Goal: Task Accomplishment & Management: Manage account settings

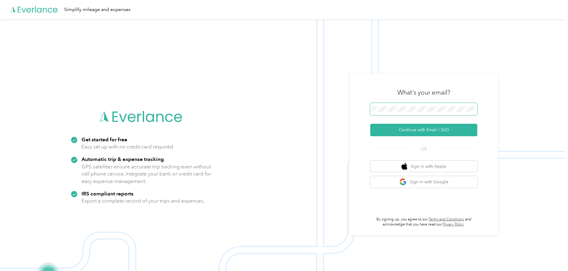
click at [434, 112] on span at bounding box center [423, 109] width 107 height 12
click at [417, 128] on button "Continue with Email / SSO" at bounding box center [423, 130] width 107 height 12
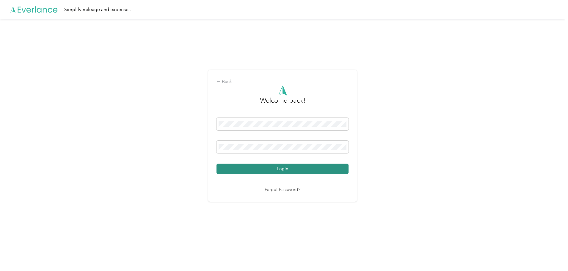
click at [269, 167] on button "Login" at bounding box center [282, 169] width 132 height 10
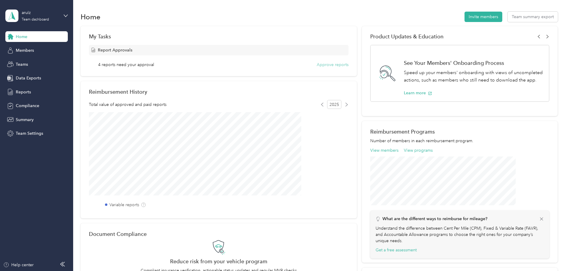
click at [334, 65] on button "Approve reports" at bounding box center [333, 65] width 32 height 6
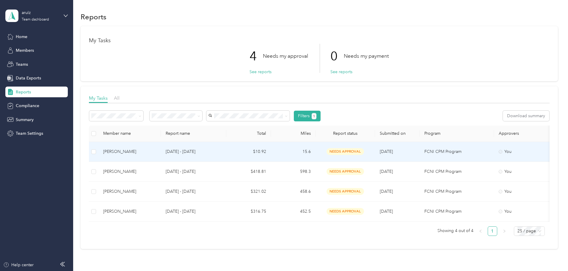
click at [156, 153] on div "[PERSON_NAME]" at bounding box center [129, 151] width 53 height 7
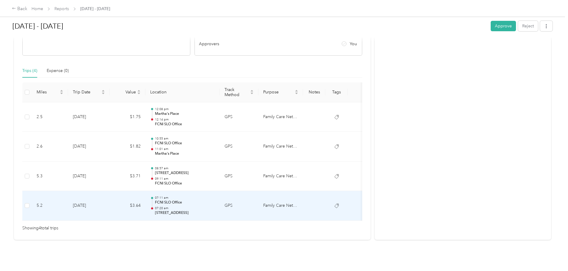
click at [145, 199] on td "$3.64" at bounding box center [128, 206] width 36 height 30
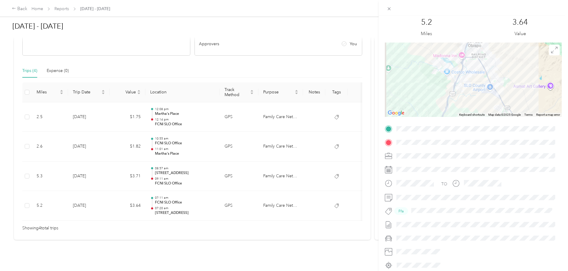
scroll to position [30, 0]
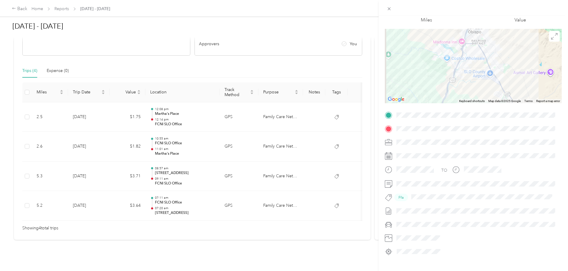
click at [167, 167] on div "Trip details This trip cannot be edited because it is either under review, appr…" at bounding box center [284, 135] width 568 height 271
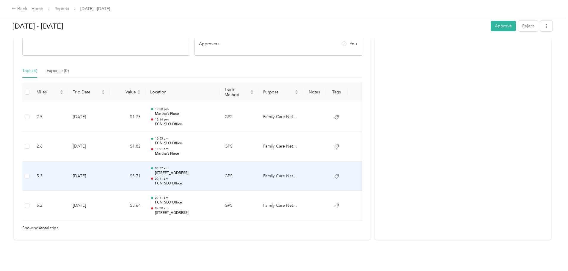
click at [145, 168] on td "$3.71" at bounding box center [128, 176] width 36 height 30
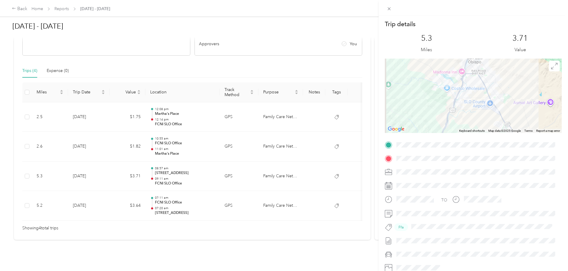
click at [162, 139] on div "Trip details This trip cannot be edited because it is either under review, appr…" at bounding box center [284, 135] width 568 height 271
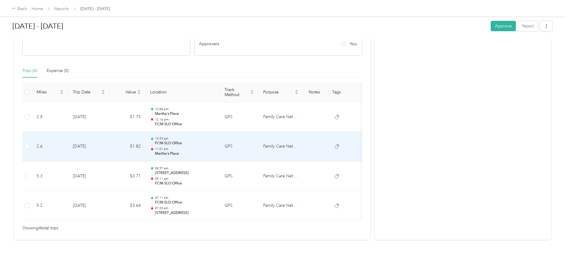
click at [145, 139] on td "$1.82" at bounding box center [128, 147] width 36 height 30
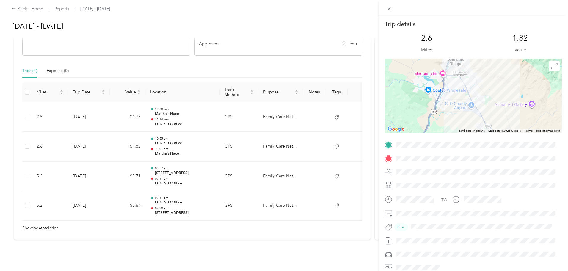
click at [162, 139] on div "Trip details This trip cannot be edited because it is either under review, appr…" at bounding box center [284, 135] width 568 height 271
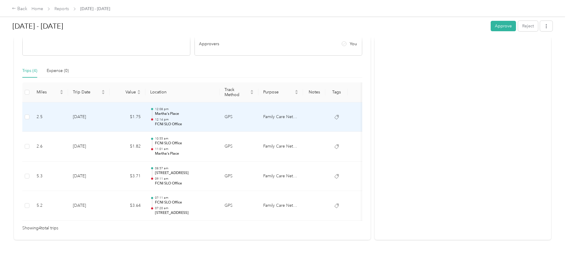
click at [145, 112] on td "$1.75" at bounding box center [128, 117] width 36 height 30
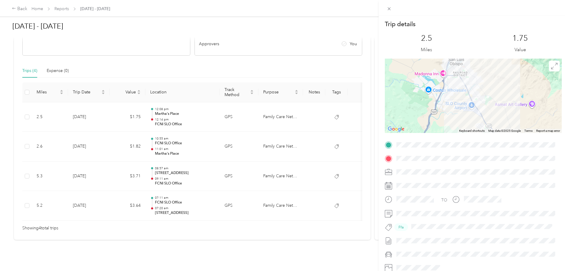
click at [162, 112] on div "Trip details This trip cannot be edited because it is either under review, appr…" at bounding box center [284, 135] width 568 height 271
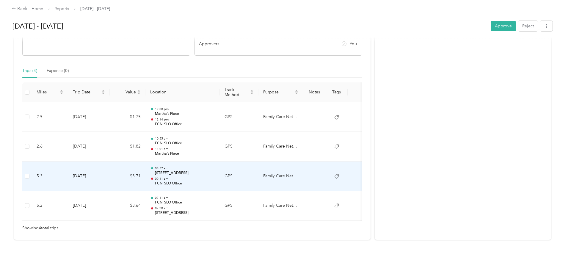
click at [215, 181] on p "FCNI SLO Office" at bounding box center [185, 183] width 60 height 5
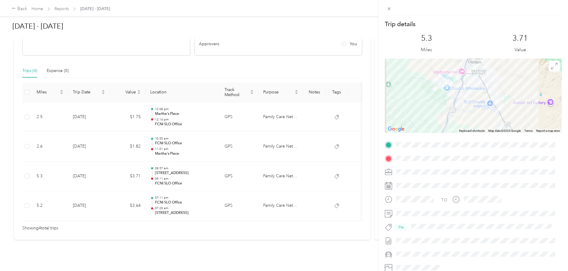
click at [256, 144] on div "Trip details This trip cannot be edited because it is either under review, appr…" at bounding box center [284, 135] width 568 height 271
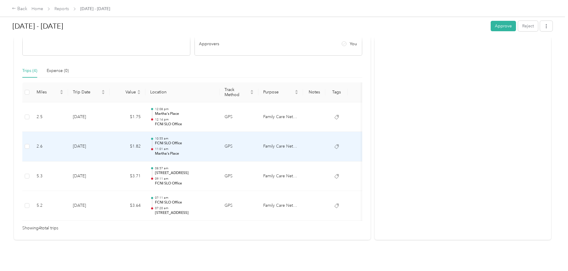
click at [215, 151] on p "Martha's Place" at bounding box center [185, 153] width 60 height 5
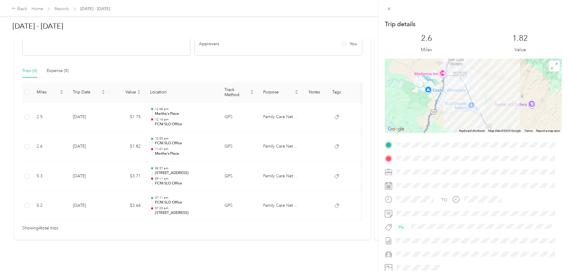
click at [256, 144] on div "Trip details This trip cannot be edited because it is either under review, appr…" at bounding box center [284, 135] width 568 height 271
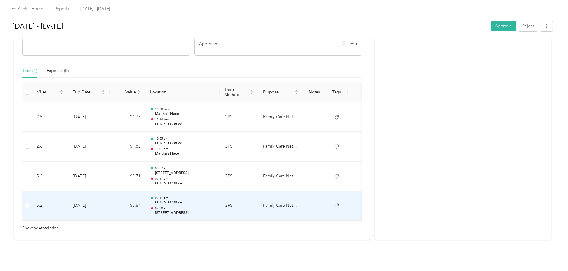
click at [215, 200] on p "FCNI SLO Office" at bounding box center [185, 202] width 60 height 5
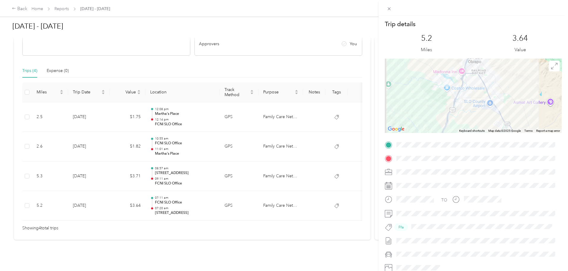
click at [259, 196] on div "Trip details This trip cannot be edited because it is either under review, appr…" at bounding box center [284, 135] width 568 height 271
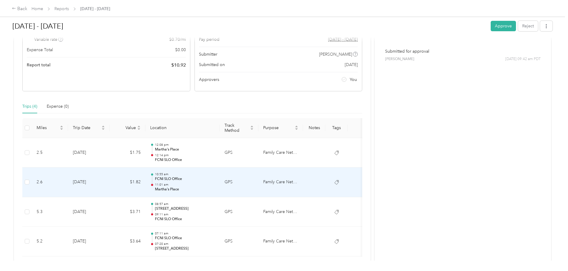
scroll to position [0, 0]
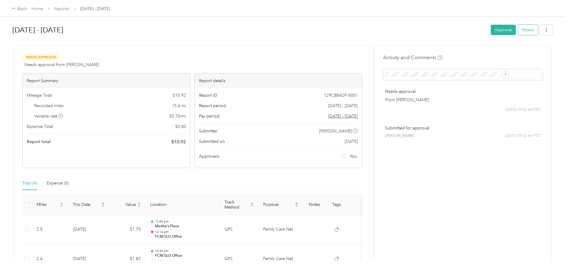
click at [518, 31] on button "Reject" at bounding box center [528, 30] width 20 height 10
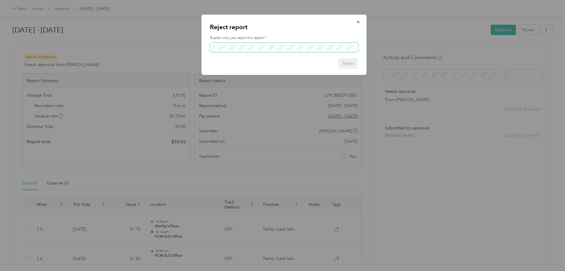
click at [239, 50] on span at bounding box center [284, 48] width 148 height 10
click at [351, 65] on button "Reject" at bounding box center [348, 63] width 20 height 10
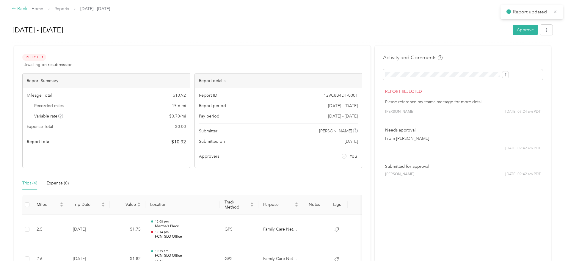
click at [27, 11] on div "Back" at bounding box center [19, 8] width 15 height 7
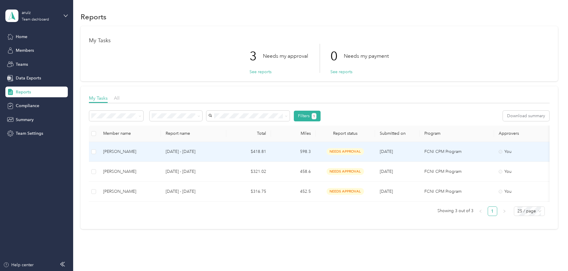
click at [156, 151] on div "[PERSON_NAME]" at bounding box center [129, 151] width 53 height 7
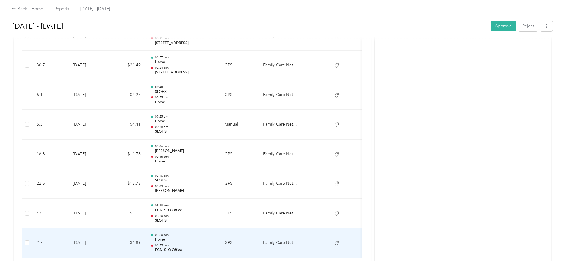
scroll to position [1423, 0]
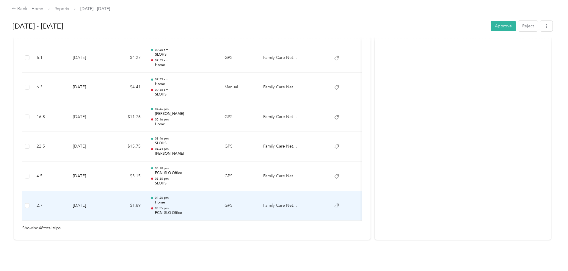
click at [215, 206] on p "01:25 pm" at bounding box center [185, 208] width 60 height 4
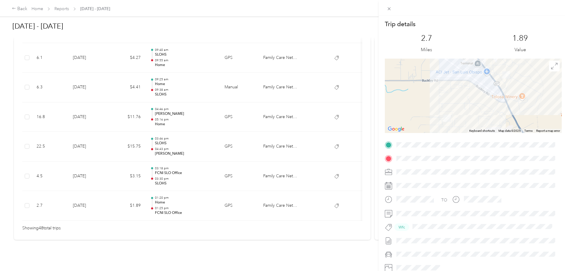
click at [232, 170] on div "Trip details This trip cannot be edited because it is either under review, appr…" at bounding box center [284, 135] width 568 height 271
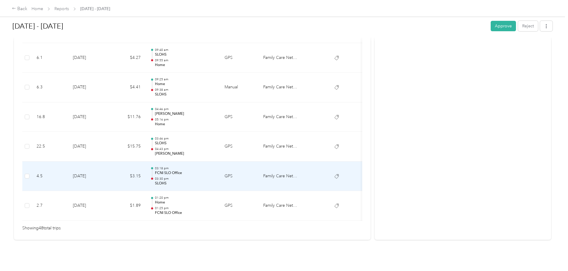
click at [215, 177] on p "03:30 pm" at bounding box center [185, 179] width 60 height 4
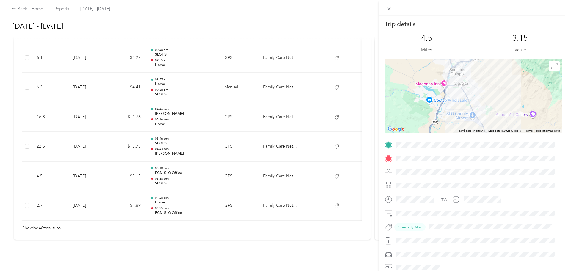
click at [232, 170] on div "Trip details This trip cannot be edited because it is either under review, appr…" at bounding box center [284, 135] width 568 height 271
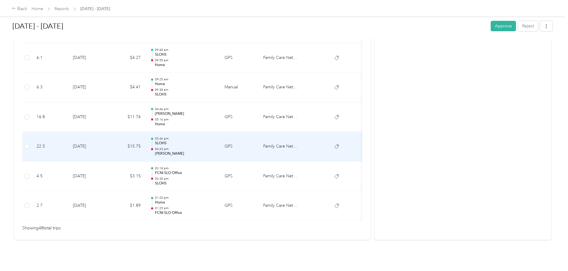
click at [215, 137] on div "03:46 pm SLOHS 04:43 pm [PERSON_NAME]" at bounding box center [185, 146] width 60 height 20
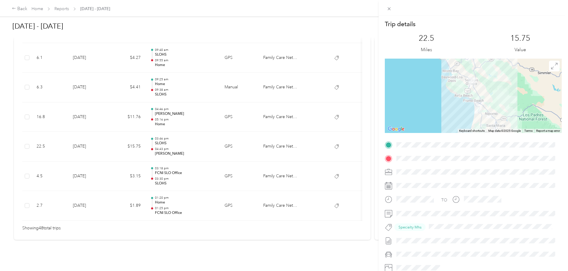
click at [226, 106] on div "Trip details This trip cannot be edited because it is either under review, appr…" at bounding box center [284, 135] width 568 height 271
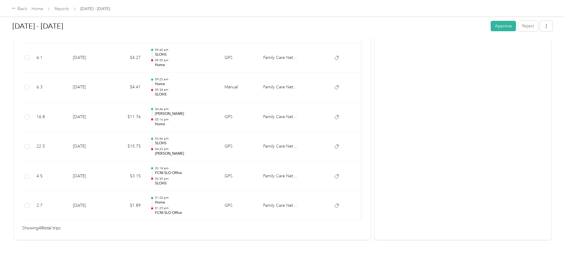
click at [215, 111] on p "[PERSON_NAME]" at bounding box center [185, 113] width 60 height 5
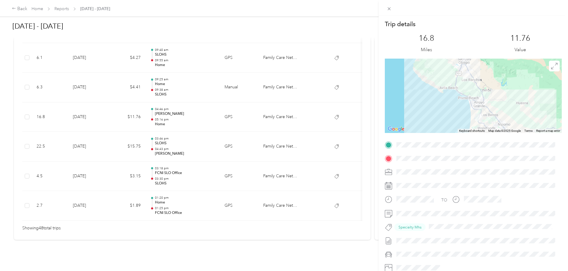
click at [226, 107] on div "Trip details This trip cannot be edited because it is either under review, appr…" at bounding box center [284, 135] width 568 height 271
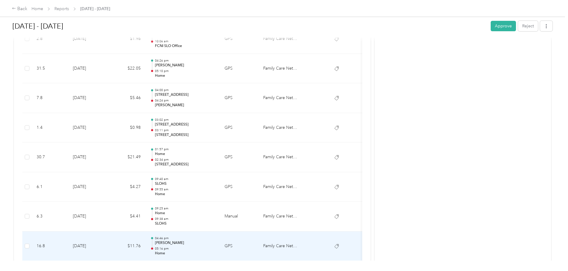
scroll to position [1274, 0]
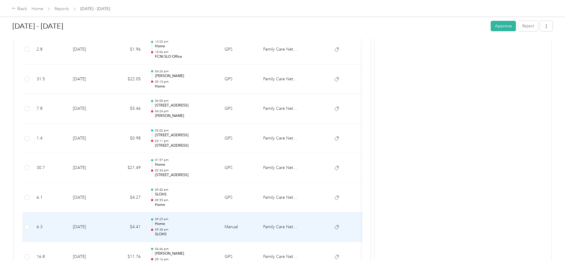
click at [215, 226] on p "Home" at bounding box center [185, 223] width 60 height 5
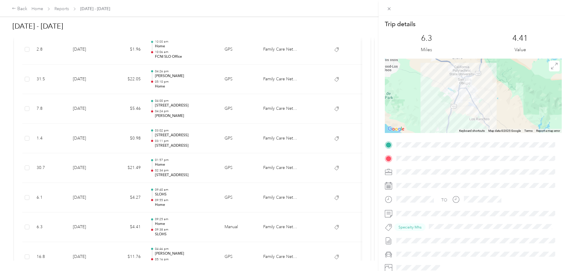
click at [238, 224] on div "Trip details This trip cannot be edited because it is either under review, appr…" at bounding box center [284, 135] width 568 height 271
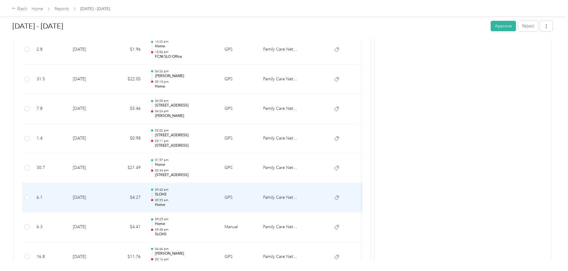
click at [215, 196] on p "SLOHS" at bounding box center [185, 194] width 60 height 5
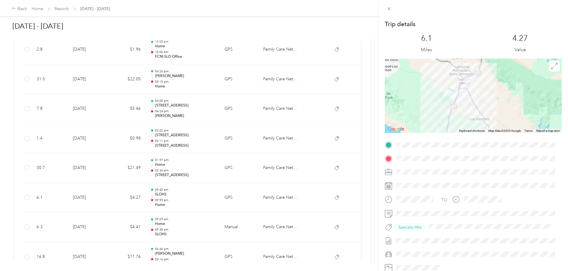
click at [237, 196] on div "Trip details This trip cannot be edited because it is either under review, appr…" at bounding box center [284, 135] width 568 height 271
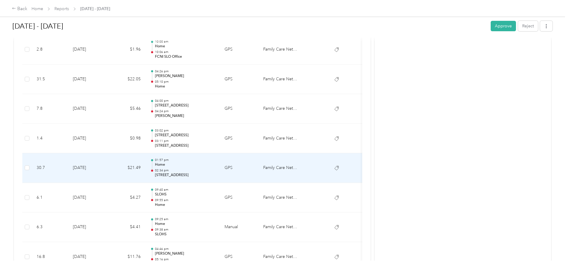
click at [215, 164] on p "Home" at bounding box center [185, 164] width 60 height 5
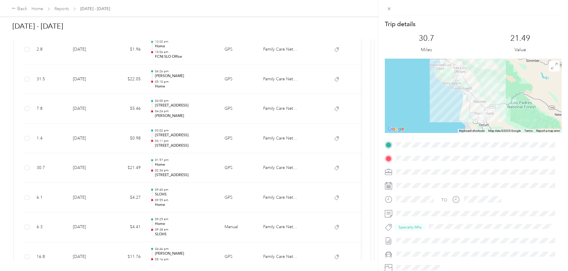
click at [245, 167] on div "Trip details This trip cannot be edited because it is either under review, appr…" at bounding box center [284, 135] width 568 height 271
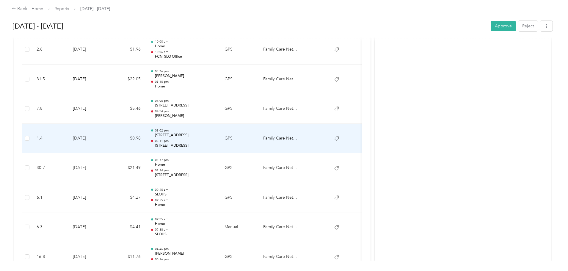
click at [215, 142] on p "03:11 pm" at bounding box center [185, 141] width 60 height 4
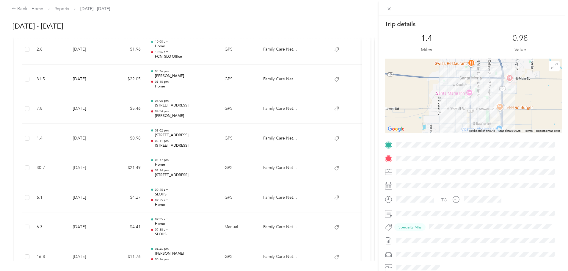
click at [248, 142] on div "Trip details This trip cannot be edited because it is either under review, appr…" at bounding box center [284, 135] width 568 height 271
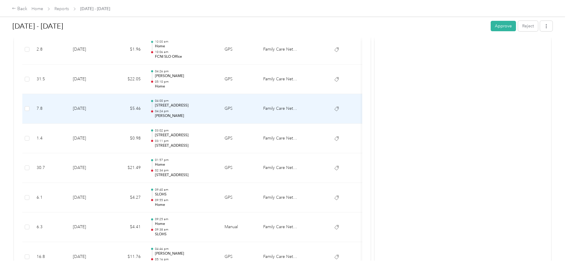
click at [215, 108] on p "[STREET_ADDRESS]" at bounding box center [185, 105] width 60 height 5
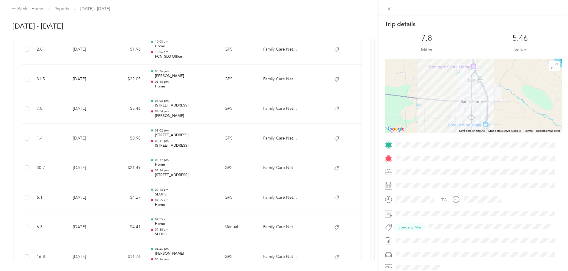
click at [242, 108] on div "Trip details This trip cannot be edited because it is either under review, appr…" at bounding box center [284, 135] width 568 height 271
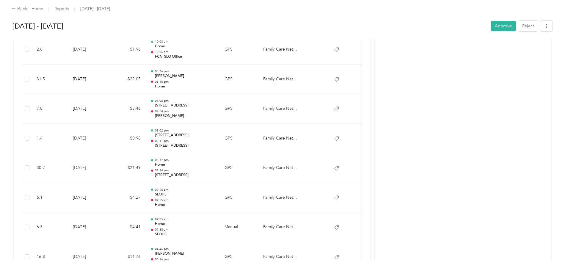
click at [215, 81] on p "05:10 pm" at bounding box center [185, 82] width 60 height 4
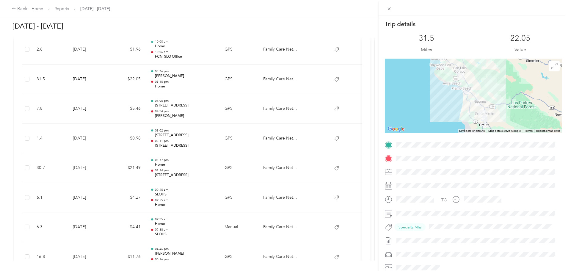
click at [240, 81] on div "Trip details This trip cannot be edited because it is either under review, appr…" at bounding box center [284, 135] width 568 height 271
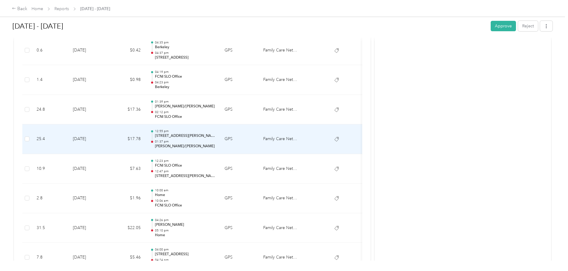
scroll to position [1096, 0]
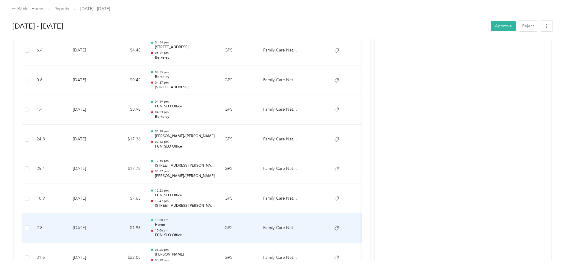
click at [215, 224] on p "Home" at bounding box center [185, 224] width 60 height 5
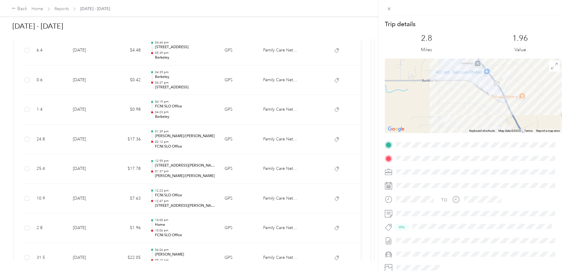
click at [238, 224] on div "Trip details This trip cannot be edited because it is either under review, appr…" at bounding box center [284, 135] width 568 height 271
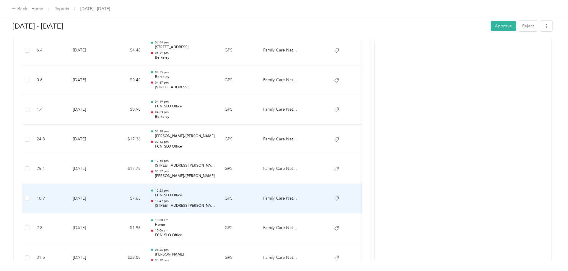
click at [215, 194] on p "FCNI SLO Office" at bounding box center [185, 195] width 60 height 5
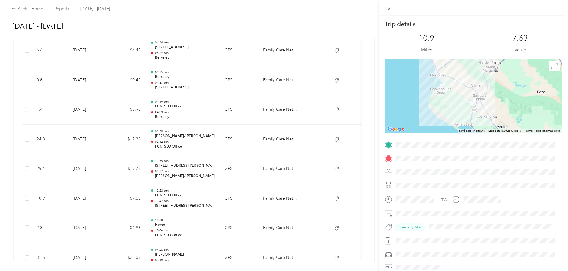
click at [241, 194] on div "Trip details This trip cannot be edited because it is either under review, appr…" at bounding box center [284, 135] width 568 height 271
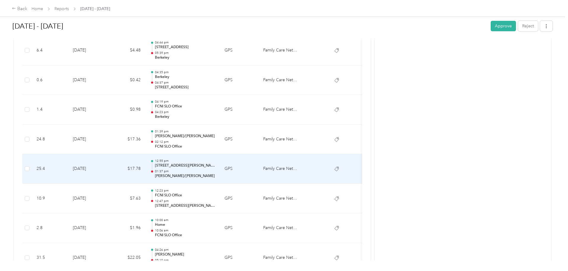
click at [215, 174] on p "[PERSON_NAME]/[PERSON_NAME]" at bounding box center [185, 175] width 60 height 5
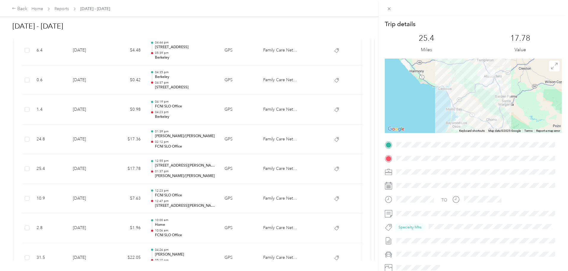
click at [251, 174] on div "Trip details This trip cannot be edited because it is either under review, appr…" at bounding box center [284, 135] width 568 height 271
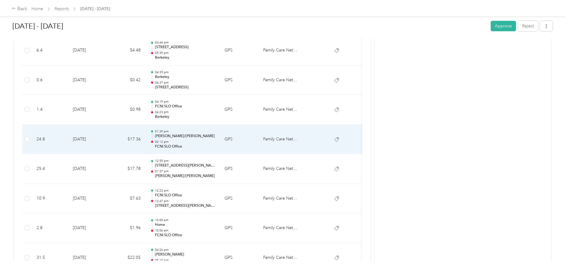
click at [215, 147] on p "FCNI SLO Office" at bounding box center [185, 146] width 60 height 5
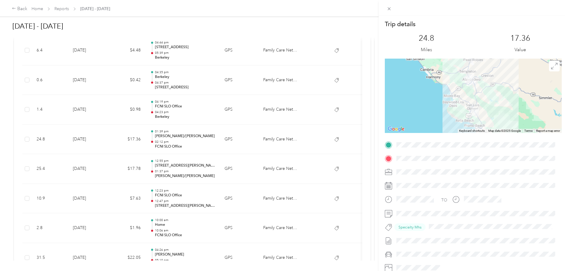
click at [248, 147] on div "Trip details This trip cannot be edited because it is either under review, appr…" at bounding box center [284, 135] width 568 height 271
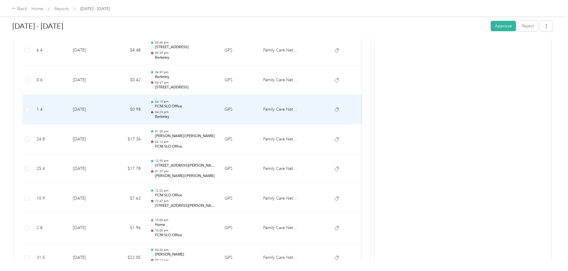
click at [215, 116] on p "Berkeley" at bounding box center [185, 116] width 60 height 5
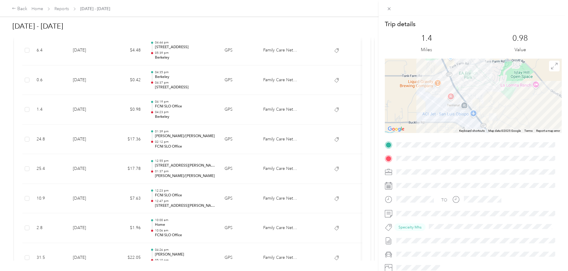
click at [241, 116] on div "Trip details This trip cannot be edited because it is either under review, appr…" at bounding box center [284, 135] width 568 height 271
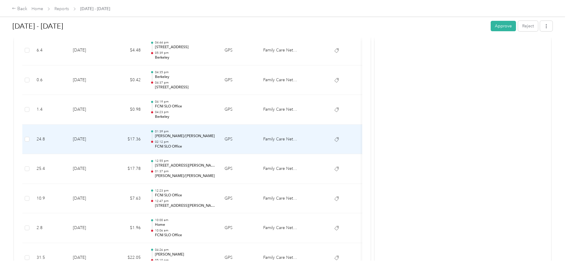
click at [215, 140] on p "02:12 pm" at bounding box center [185, 142] width 60 height 4
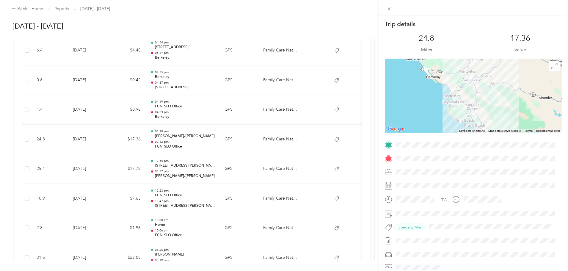
click at [244, 140] on div "Trip details This trip cannot be edited because it is either under review, appr…" at bounding box center [284, 135] width 568 height 271
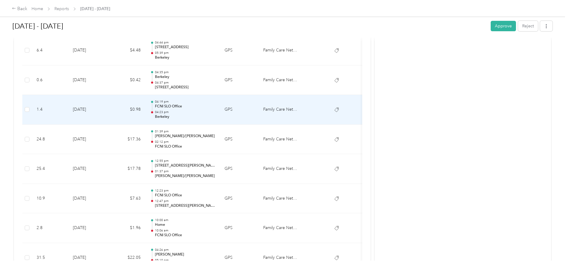
click at [215, 113] on p "04:23 pm" at bounding box center [185, 112] width 60 height 4
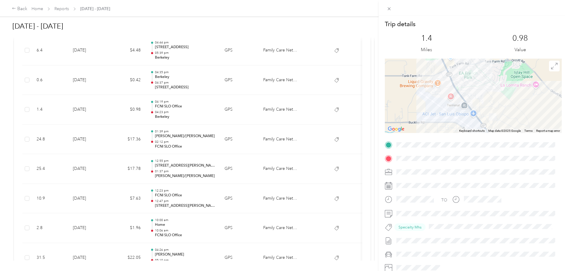
click at [241, 113] on div "Trip details This trip cannot be edited because it is either under review, appr…" at bounding box center [284, 135] width 568 height 271
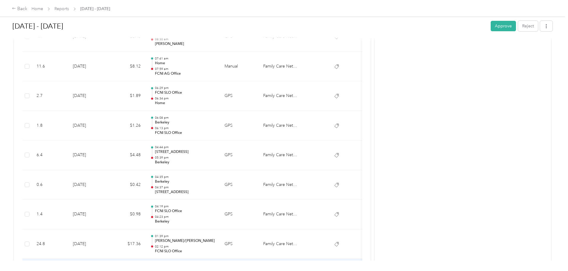
scroll to position [977, 0]
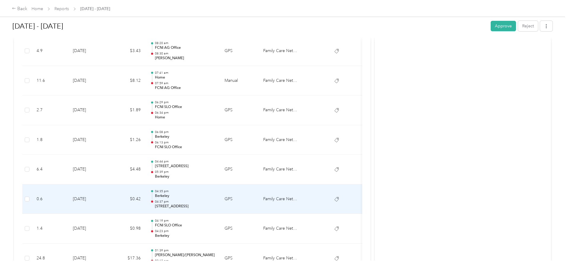
click at [215, 202] on p "04:37 pm" at bounding box center [185, 202] width 60 height 4
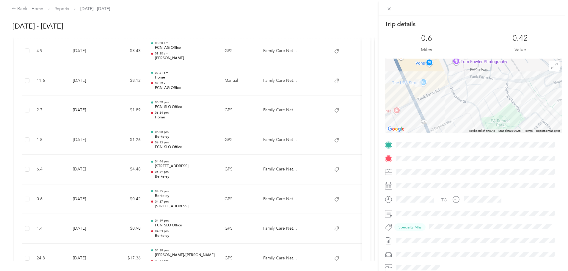
click at [239, 199] on div "Trip details This trip cannot be edited because it is either under review, appr…" at bounding box center [284, 135] width 568 height 271
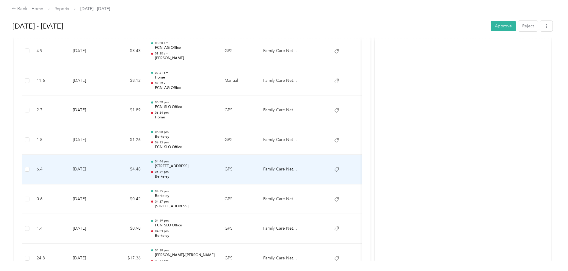
click at [215, 172] on p "05:39 pm" at bounding box center [185, 172] width 60 height 4
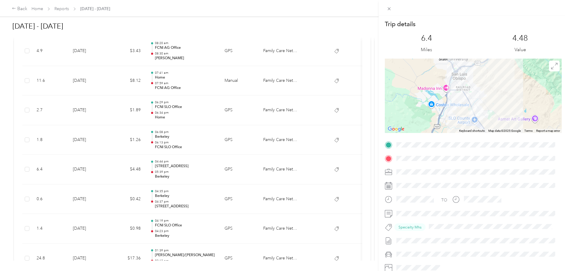
click at [241, 172] on div "Trip details This trip cannot be edited because it is either under review, appr…" at bounding box center [284, 135] width 568 height 271
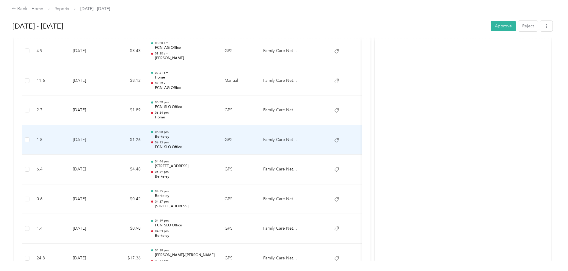
click at [215, 141] on p "06:13 pm" at bounding box center [185, 142] width 60 height 4
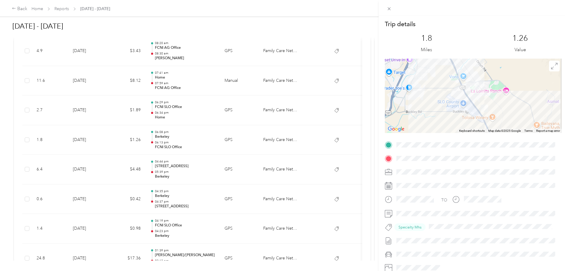
click at [240, 141] on div "Trip details This trip cannot be edited because it is either under review, appr…" at bounding box center [284, 135] width 568 height 271
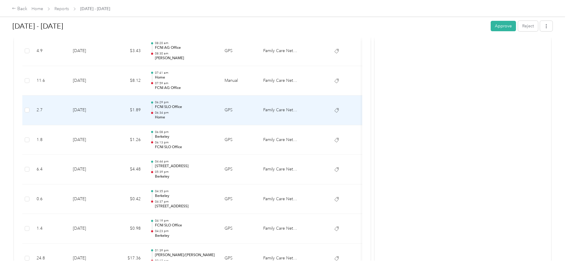
click at [215, 109] on p "FCNI SLO Office" at bounding box center [185, 106] width 60 height 5
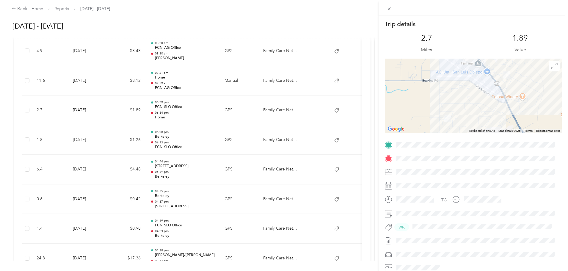
click at [243, 109] on div "Trip details This trip cannot be edited because it is either under review, appr…" at bounding box center [284, 135] width 568 height 271
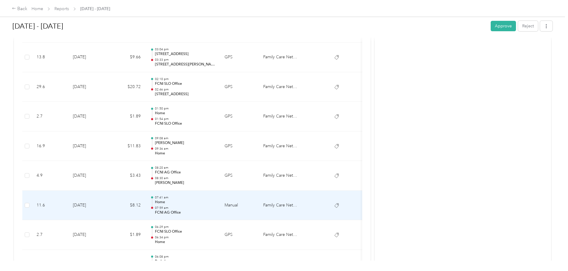
scroll to position [858, 0]
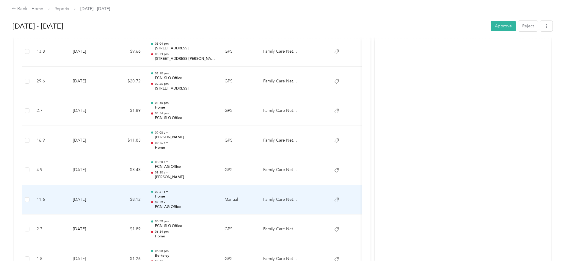
click at [215, 203] on p "07:59 am" at bounding box center [185, 202] width 60 height 4
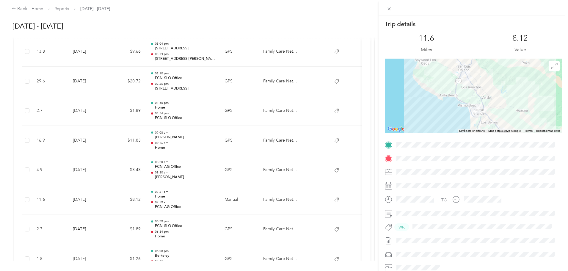
click at [238, 203] on div "Trip details This trip cannot be edited because it is either under review, appr…" at bounding box center [284, 135] width 568 height 271
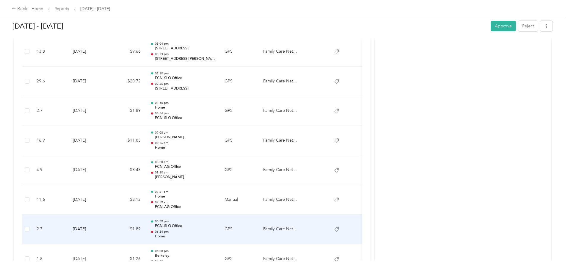
click at [215, 230] on p "06:34 pm" at bounding box center [185, 232] width 60 height 4
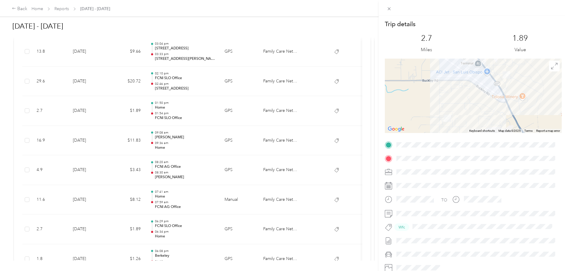
click at [245, 230] on div "Trip details This trip cannot be edited because it is either under review, appr…" at bounding box center [284, 135] width 568 height 271
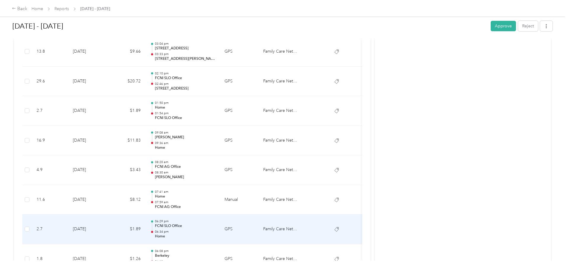
scroll to position [828, 0]
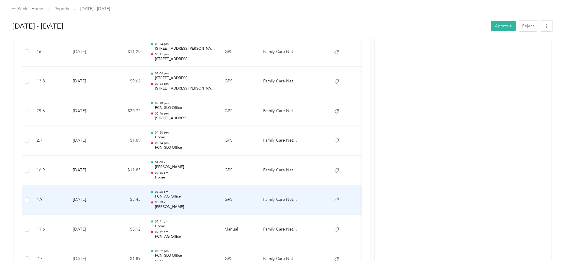
click at [215, 197] on p "FCNI AG Office" at bounding box center [185, 196] width 60 height 5
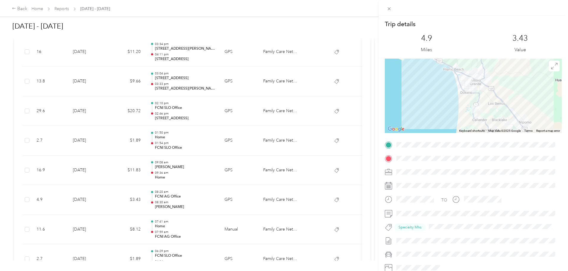
click at [240, 197] on div "Trip details This trip cannot be edited because it is either under review, appr…" at bounding box center [284, 135] width 568 height 271
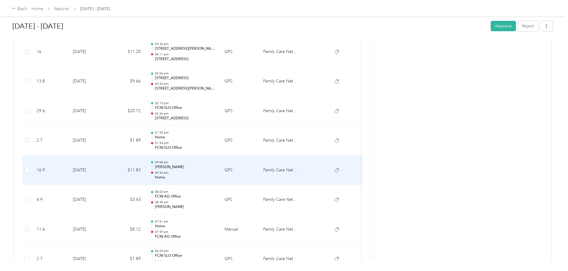
click at [215, 178] on p "Home" at bounding box center [185, 177] width 60 height 5
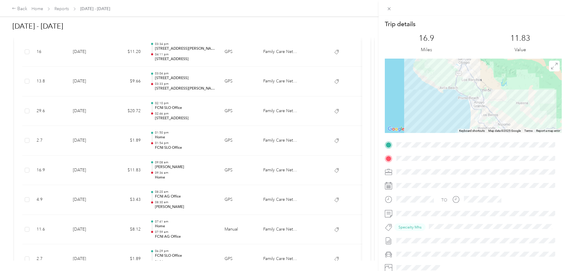
click at [241, 178] on div "Trip details This trip cannot be edited because it is either under review, appr…" at bounding box center [284, 135] width 568 height 271
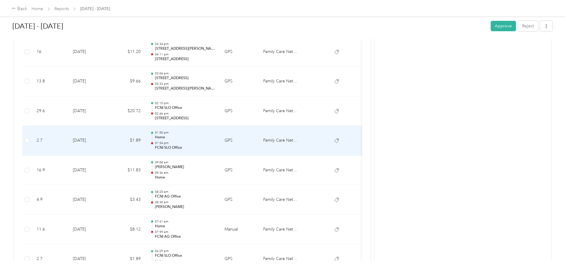
click at [215, 139] on p "Home" at bounding box center [185, 137] width 60 height 5
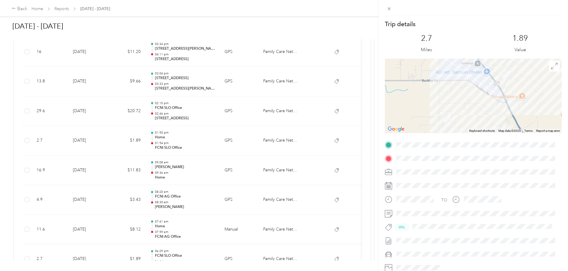
click at [246, 139] on div "Trip details This trip cannot be edited because it is either under review, appr…" at bounding box center [284, 135] width 568 height 271
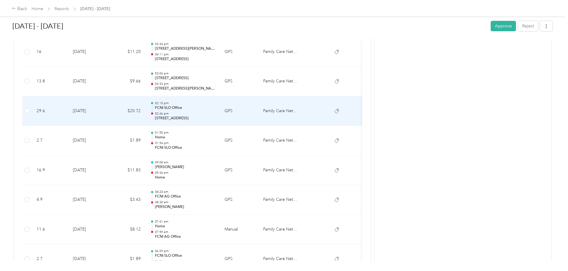
click at [215, 104] on p "02:10 pm" at bounding box center [185, 103] width 60 height 4
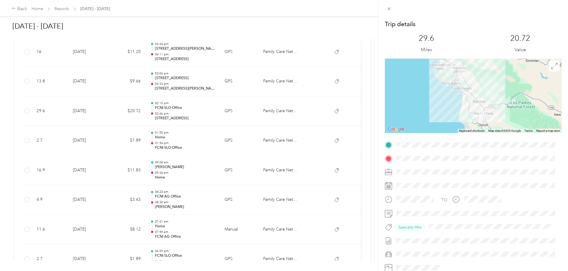
click at [249, 104] on div "Trip details This trip cannot be edited because it is either under review, appr…" at bounding box center [284, 135] width 568 height 271
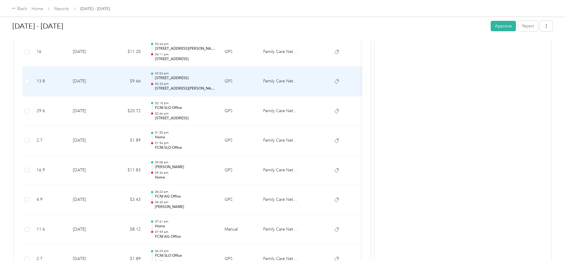
click at [215, 85] on p "03:33 pm" at bounding box center [185, 84] width 60 height 4
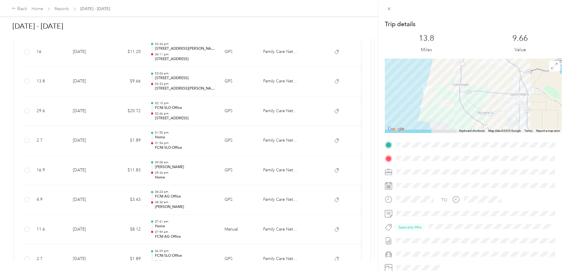
click at [254, 85] on div "Trip details This trip cannot be edited because it is either under review, appr…" at bounding box center [284, 135] width 568 height 271
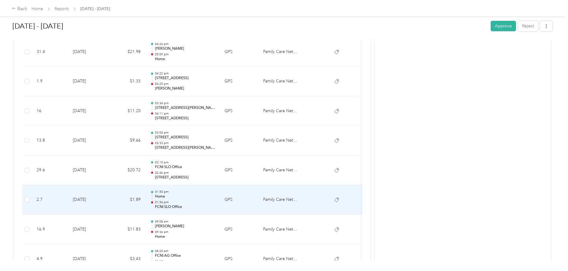
scroll to position [739, 0]
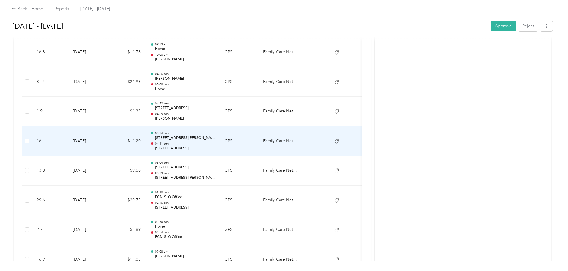
click at [215, 142] on p "04:11 pm" at bounding box center [185, 144] width 60 height 4
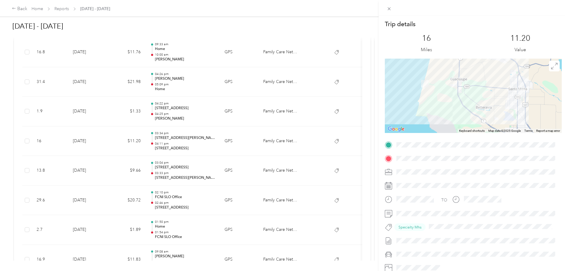
click at [247, 142] on div "Trip details This trip cannot be edited because it is either under review, appr…" at bounding box center [284, 135] width 568 height 271
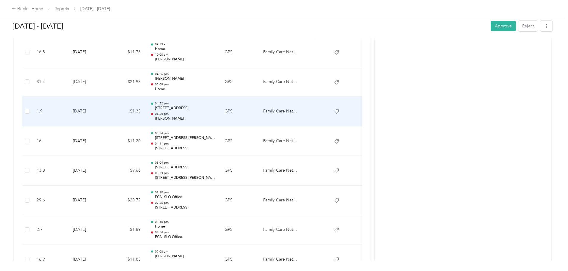
click at [215, 119] on p "[PERSON_NAME]" at bounding box center [185, 118] width 60 height 5
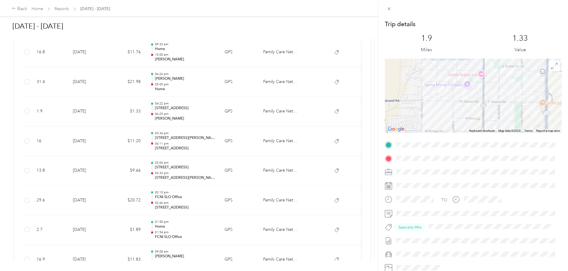
click at [244, 119] on div "Trip details This trip cannot be edited because it is either under review, appr…" at bounding box center [284, 135] width 568 height 271
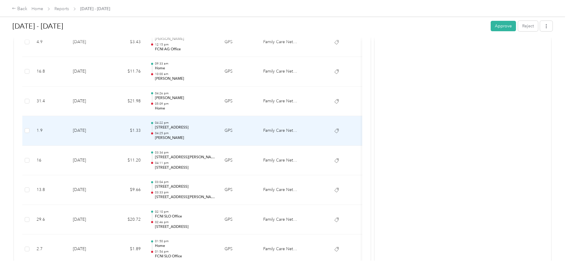
scroll to position [709, 0]
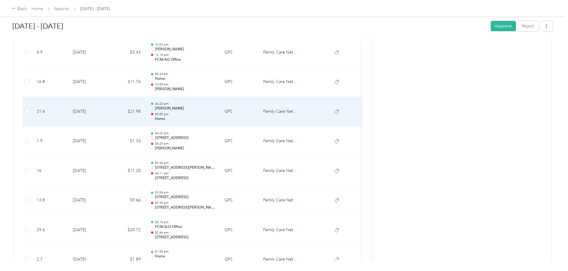
click at [215, 114] on p "05:09 pm" at bounding box center [185, 114] width 60 height 4
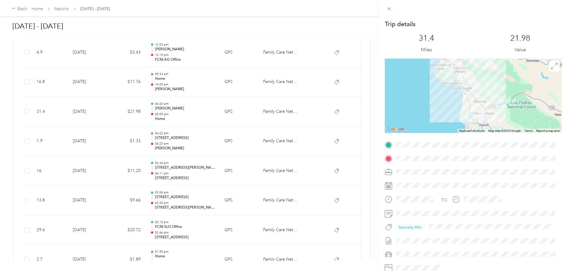
click at [239, 114] on div "Trip details This trip cannot be edited because it is either under review, appr…" at bounding box center [284, 135] width 568 height 271
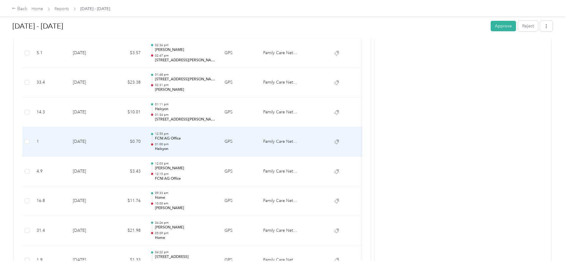
scroll to position [561, 0]
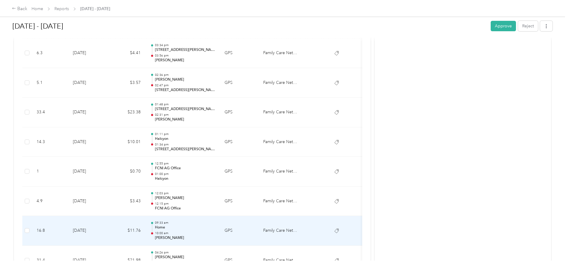
click at [215, 235] on p "10:00 am" at bounding box center [185, 233] width 60 height 4
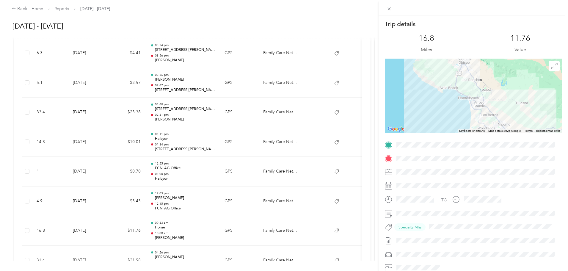
click at [233, 235] on div "Trip details This trip cannot be edited because it is either under review, appr…" at bounding box center [284, 135] width 568 height 271
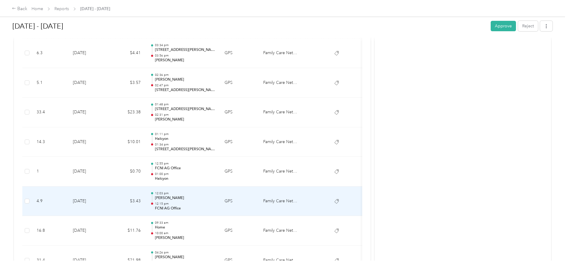
click at [215, 203] on p "12:15 pm" at bounding box center [185, 204] width 60 height 4
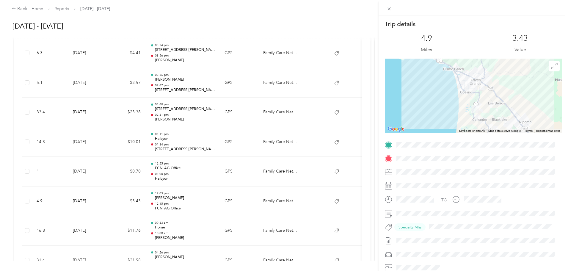
click at [234, 203] on div "Trip details This trip cannot be edited because it is either under review, appr…" at bounding box center [284, 135] width 568 height 271
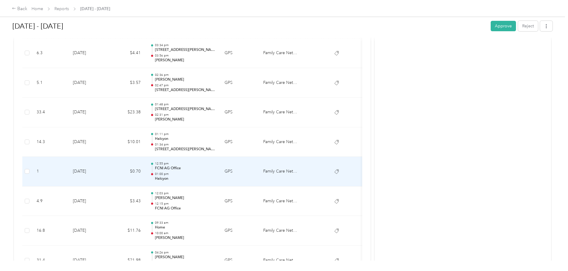
click at [215, 172] on p "01:00 pm" at bounding box center [185, 174] width 60 height 4
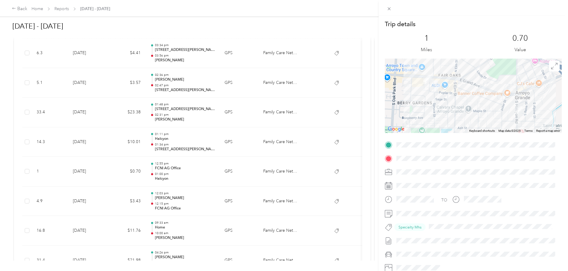
click at [233, 172] on div "Trip details This trip cannot be edited because it is either under review, appr…" at bounding box center [284, 135] width 568 height 271
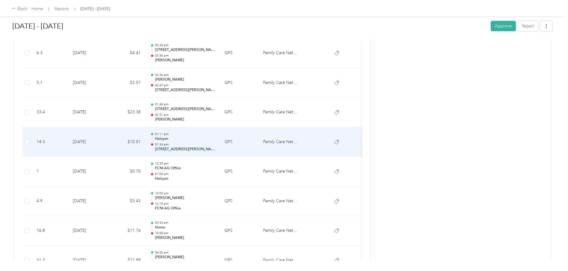
click at [215, 144] on p "01:34 pm" at bounding box center [185, 144] width 60 height 4
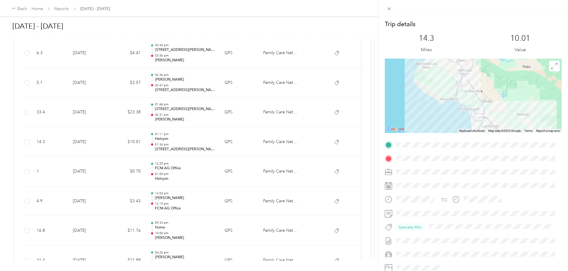
click at [235, 144] on div "Trip details This trip cannot be edited because it is either under review, appr…" at bounding box center [284, 135] width 568 height 271
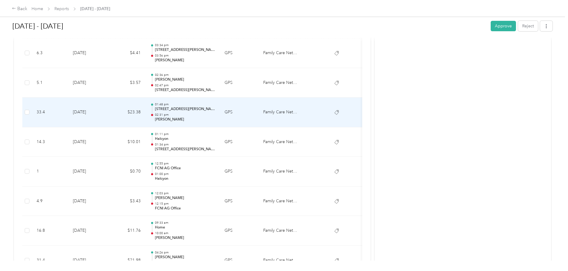
click at [215, 119] on p "[PERSON_NAME]" at bounding box center [185, 119] width 60 height 5
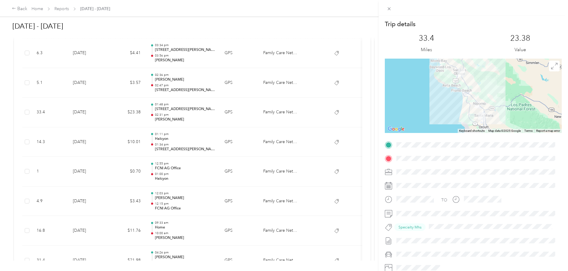
click at [235, 119] on div "Trip details This trip cannot be edited because it is either under review, appr…" at bounding box center [284, 135] width 568 height 271
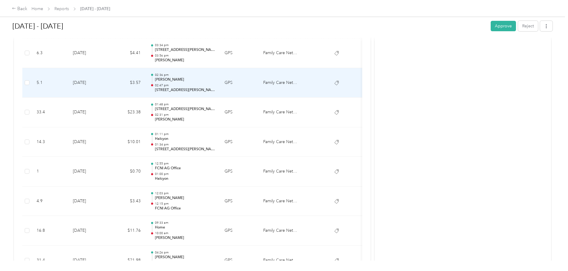
click at [215, 76] on p "02:36 pm" at bounding box center [185, 75] width 60 height 4
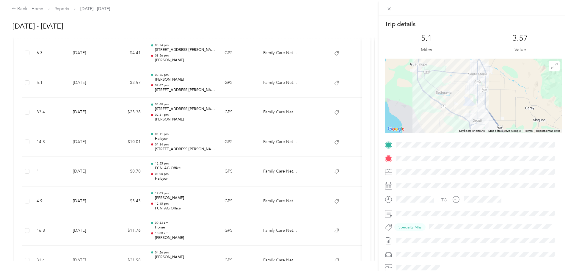
click at [235, 76] on div "Trip details This trip cannot be edited because it is either under review, appr…" at bounding box center [284, 135] width 568 height 271
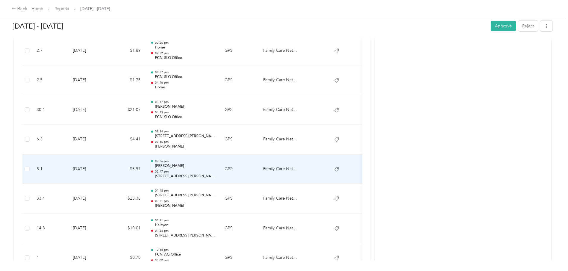
scroll to position [472, 0]
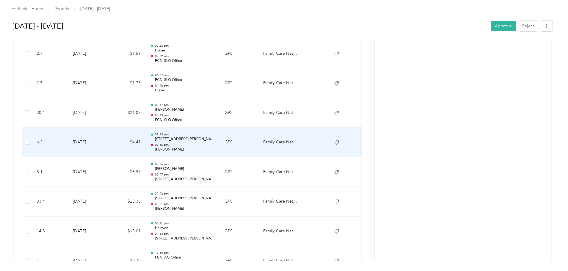
click at [215, 143] on p "03:56 pm" at bounding box center [185, 145] width 60 height 4
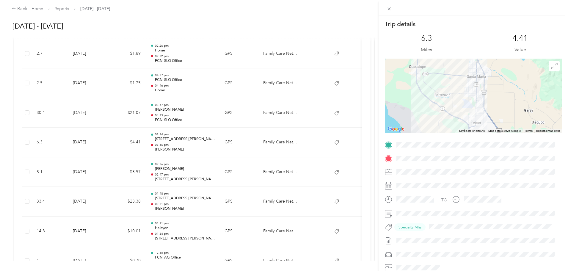
click at [237, 144] on div "Trip details This trip cannot be edited because it is either under review, appr…" at bounding box center [284, 135] width 568 height 271
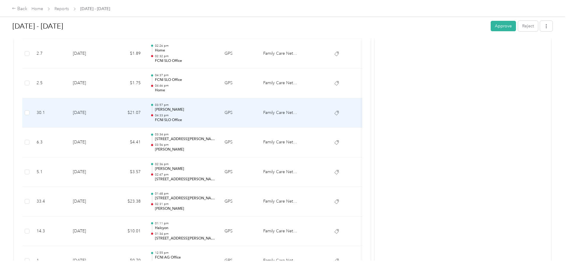
click at [215, 114] on p "04:33 pm" at bounding box center [185, 115] width 60 height 4
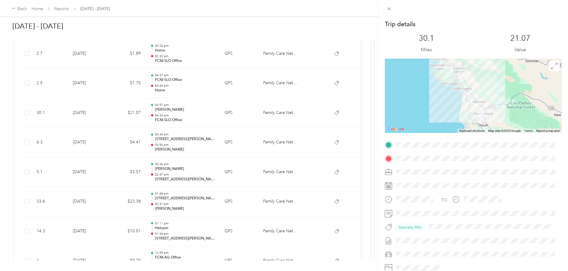
click at [237, 114] on div "Trip details This trip cannot be edited because it is either under review, appr…" at bounding box center [284, 135] width 568 height 271
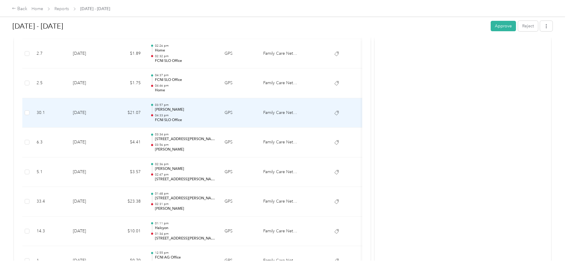
scroll to position [442, 0]
click at [215, 113] on div "04:37 pm FCNI SLO Office 04:46 pm Home" at bounding box center [185, 113] width 60 height 20
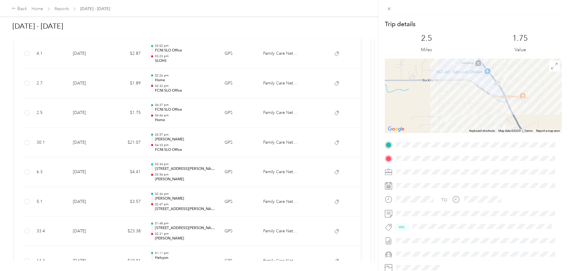
click at [237, 113] on div "Trip details This trip cannot be edited because it is either under review, appr…" at bounding box center [284, 135] width 568 height 271
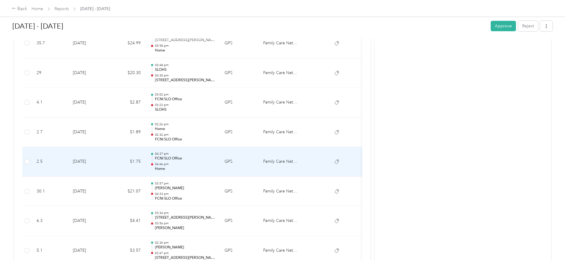
scroll to position [382, 0]
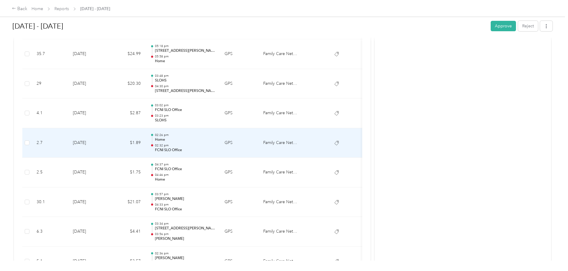
click at [215, 143] on p "02:32 pm" at bounding box center [185, 145] width 60 height 4
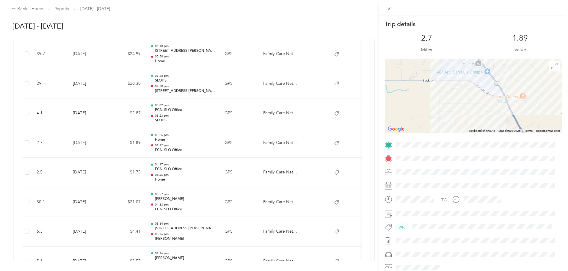
click at [233, 141] on div "Trip details This trip cannot be edited because it is either under review, appr…" at bounding box center [284, 135] width 568 height 271
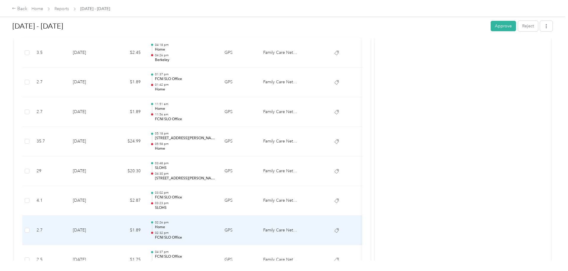
scroll to position [293, 0]
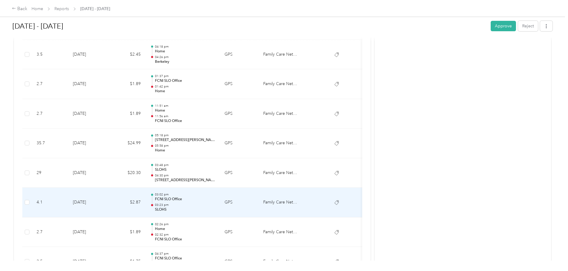
click at [215, 207] on p "SLOHS" at bounding box center [185, 209] width 60 height 5
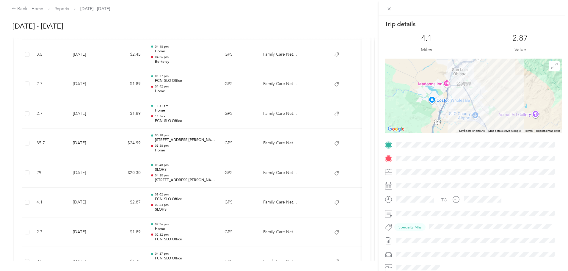
click at [236, 207] on div "Trip details This trip cannot be edited because it is either under review, appr…" at bounding box center [284, 135] width 568 height 271
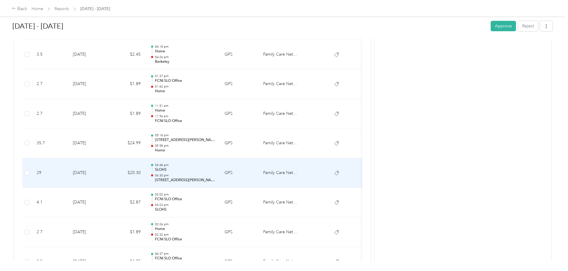
click at [215, 175] on p "04:30 pm" at bounding box center [185, 175] width 60 height 4
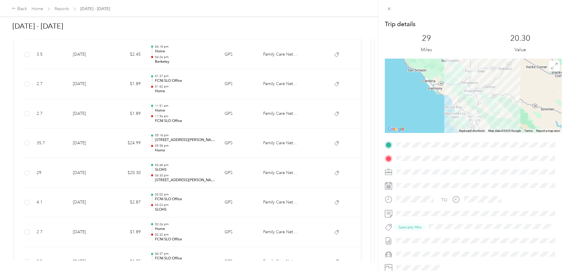
click at [237, 175] on div "Trip details This trip cannot be edited because it is either under review, appr…" at bounding box center [284, 135] width 568 height 271
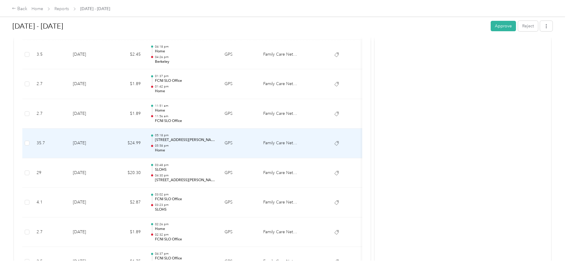
click at [215, 150] on p "Home" at bounding box center [185, 150] width 60 height 5
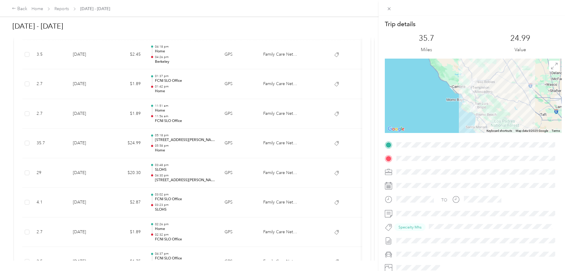
click at [239, 150] on div "Trip details This trip cannot be edited because it is either under review, appr…" at bounding box center [284, 135] width 568 height 271
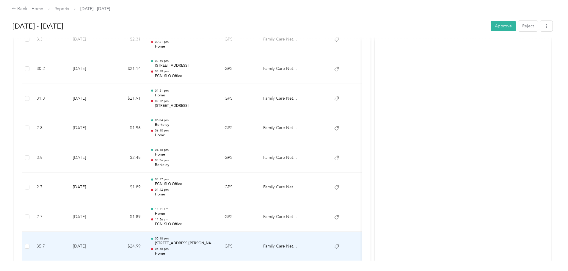
scroll to position [174, 0]
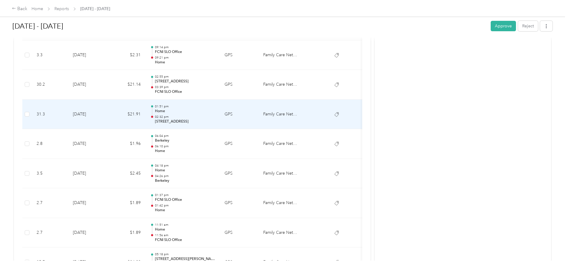
click at [215, 114] on div "01:51 pm Home 02:32 pm [STREET_ADDRESS]" at bounding box center [185, 114] width 60 height 20
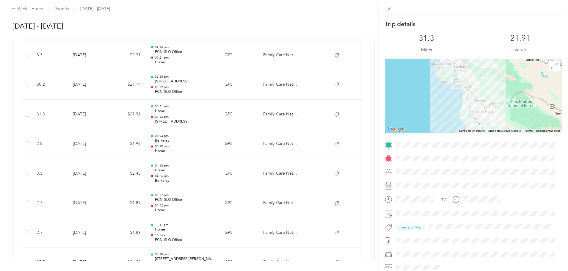
click at [258, 114] on div "Trip details This trip cannot be edited because it is either under review, appr…" at bounding box center [284, 135] width 568 height 271
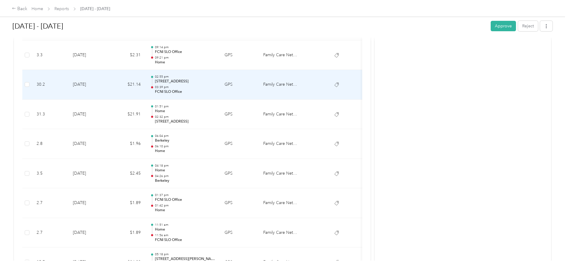
click at [215, 82] on p "[STREET_ADDRESS]" at bounding box center [185, 81] width 60 height 5
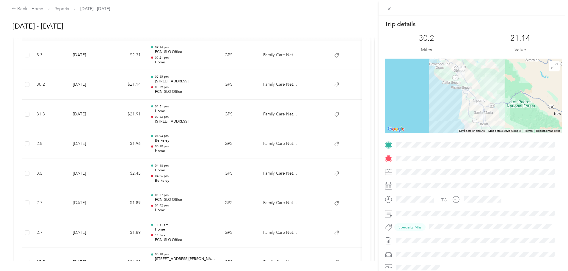
click at [249, 82] on div "Trip details This trip cannot be edited because it is either under review, appr…" at bounding box center [284, 135] width 568 height 271
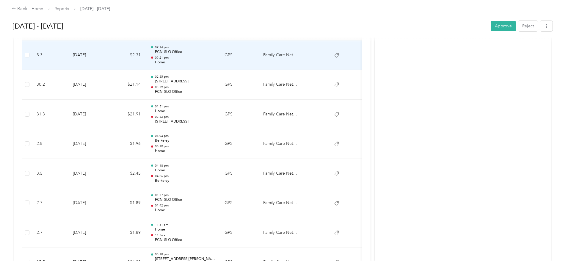
click at [215, 57] on p "09:21 pm" at bounding box center [185, 58] width 60 height 4
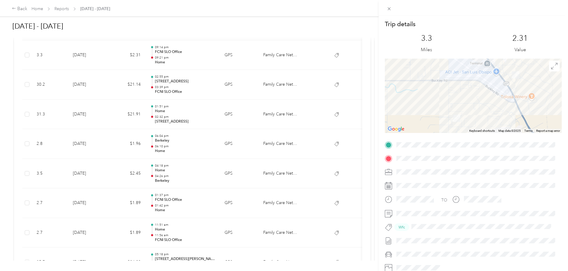
click at [244, 57] on div "Trip details This trip cannot be edited because it is either under review, appr…" at bounding box center [284, 135] width 568 height 271
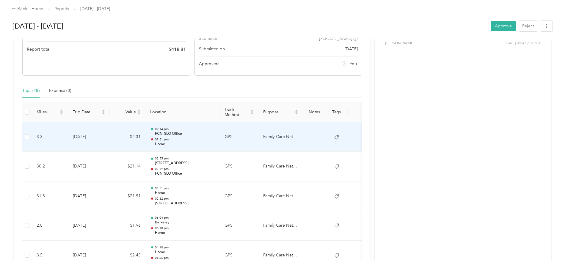
scroll to position [85, 0]
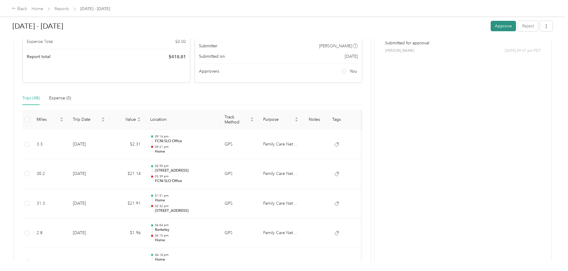
click at [491, 27] on button "Approve" at bounding box center [503, 26] width 25 height 10
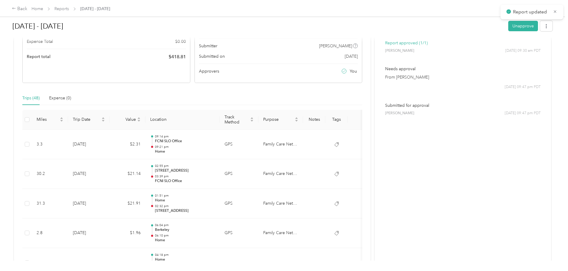
scroll to position [0, 0]
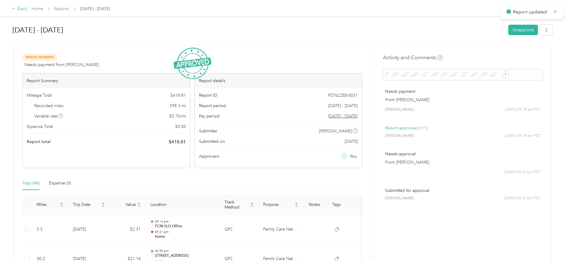
click at [27, 11] on div "Back" at bounding box center [19, 8] width 15 height 7
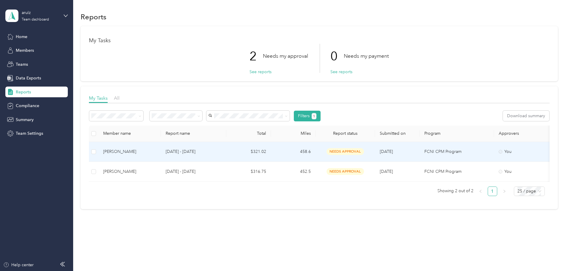
click at [156, 152] on div "[PERSON_NAME]" at bounding box center [129, 151] width 53 height 7
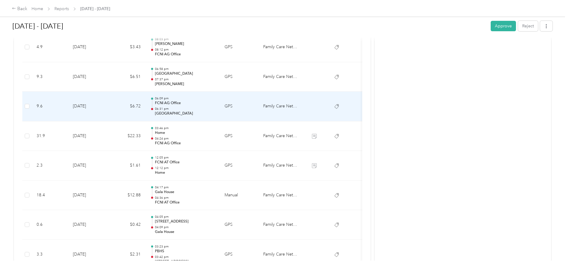
scroll to position [1009, 0]
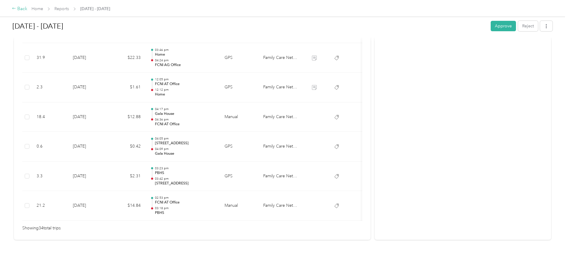
click at [27, 8] on div "Back" at bounding box center [19, 8] width 15 height 7
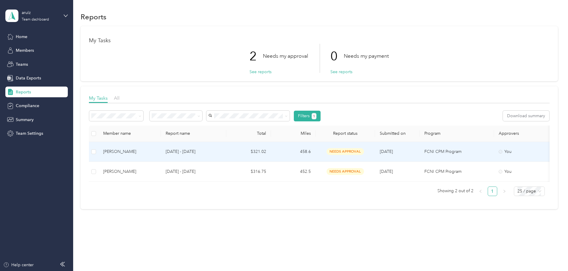
click at [156, 150] on div "[PERSON_NAME]" at bounding box center [129, 151] width 53 height 7
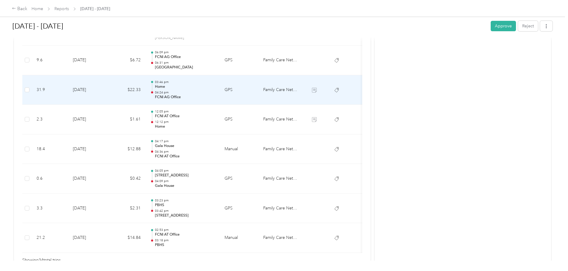
scroll to position [1009, 0]
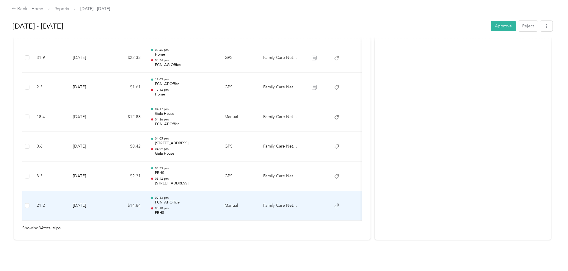
click at [215, 210] on p "PBHS" at bounding box center [185, 212] width 60 height 5
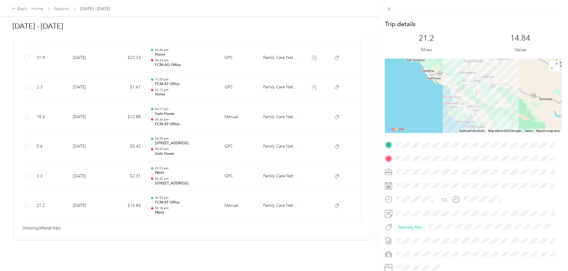
click at [244, 165] on div "Trip details This trip cannot be edited because it is either under review, appr…" at bounding box center [284, 135] width 568 height 271
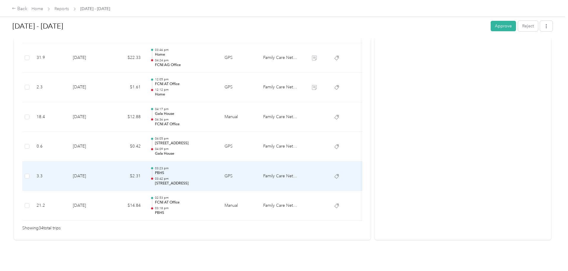
click at [215, 170] on p "PBHS" at bounding box center [185, 172] width 60 height 5
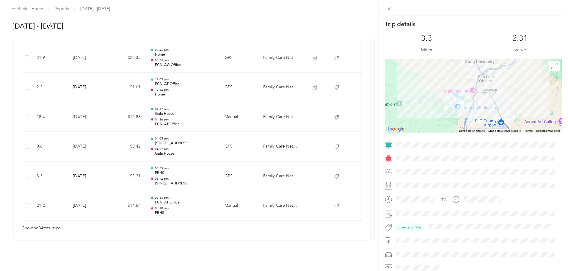
click at [244, 165] on div "Trip details This trip cannot be edited because it is either under review, appr…" at bounding box center [284, 135] width 568 height 271
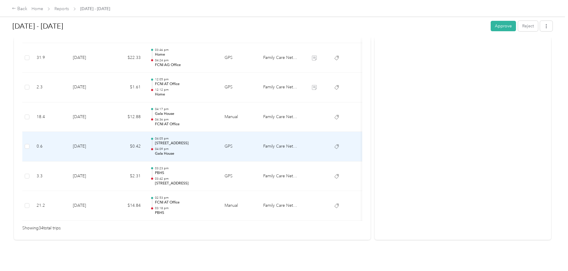
click at [215, 147] on p "04:09 pm" at bounding box center [185, 149] width 60 height 4
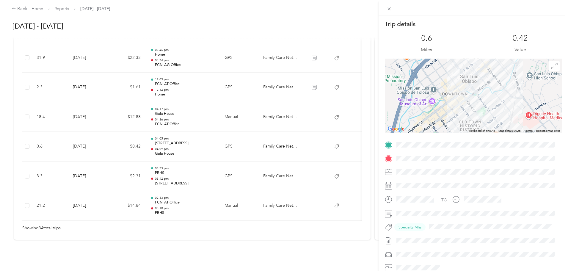
click at [242, 142] on div "Trip details This trip cannot be edited because it is either under review, appr…" at bounding box center [284, 135] width 568 height 271
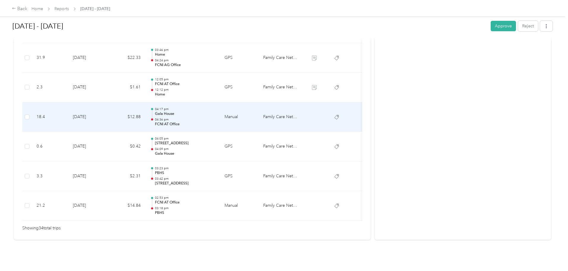
click at [215, 111] on p "Gala House" at bounding box center [185, 113] width 60 height 5
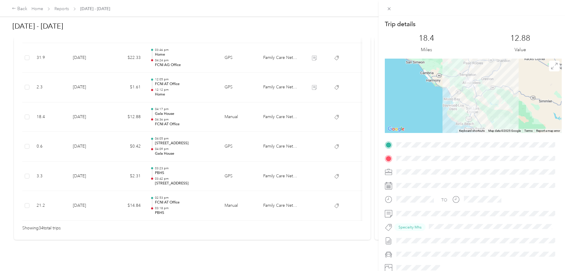
click at [235, 103] on div "Trip details This trip cannot be edited because it is either under review, appr…" at bounding box center [284, 135] width 568 height 271
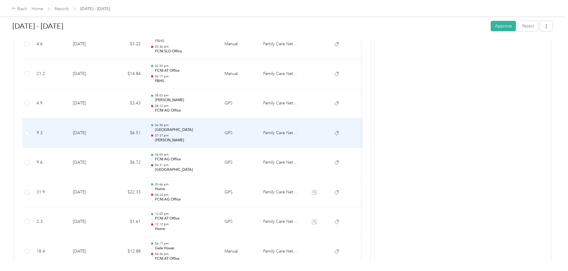
scroll to position [860, 0]
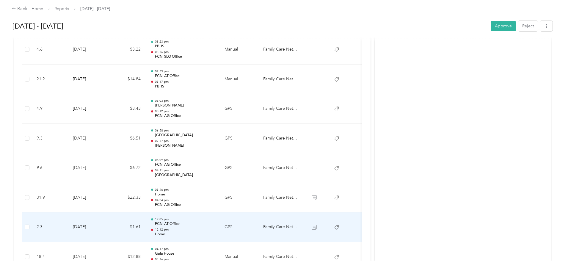
click at [215, 232] on p "Home" at bounding box center [185, 234] width 60 height 5
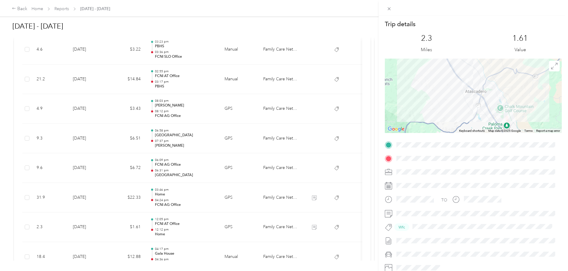
click at [233, 232] on div "Trip details This trip cannot be edited because it is either under review, appr…" at bounding box center [284, 135] width 568 height 271
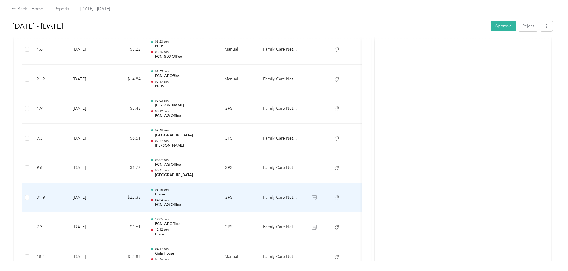
click at [215, 200] on p "04:24 pm" at bounding box center [185, 200] width 60 height 4
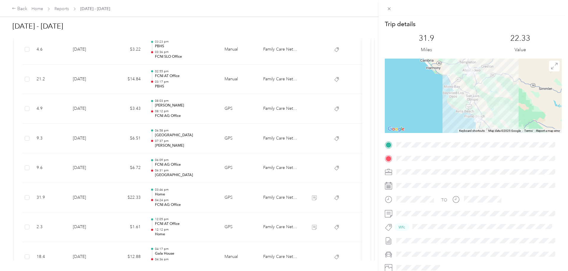
click at [236, 200] on div "Trip details This trip cannot be edited because it is either under review, appr…" at bounding box center [284, 135] width 568 height 271
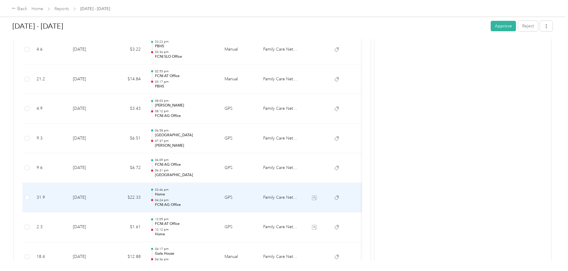
click at [215, 199] on p "04:24 pm" at bounding box center [185, 200] width 60 height 4
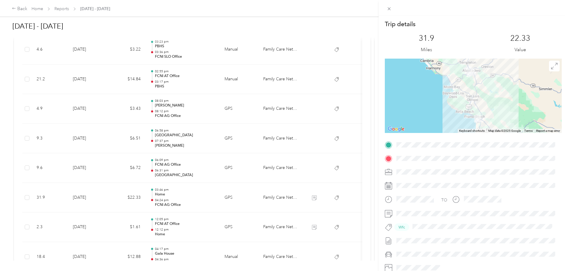
click at [241, 199] on div "Trip details This trip cannot be edited because it is either under review, appr…" at bounding box center [284, 135] width 568 height 271
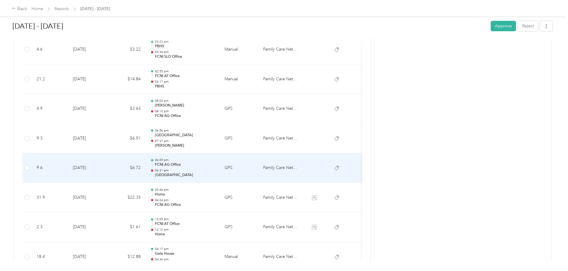
click at [215, 172] on p "06:31 pm" at bounding box center [185, 170] width 60 height 4
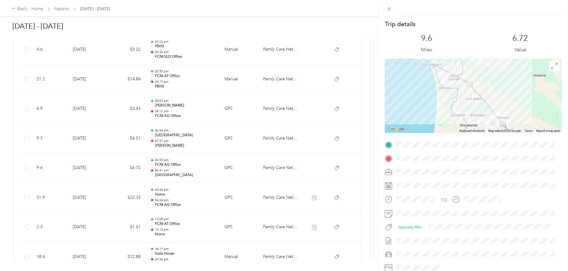
click at [246, 172] on div "Trip details This trip cannot be edited because it is either under review, appr…" at bounding box center [284, 135] width 568 height 271
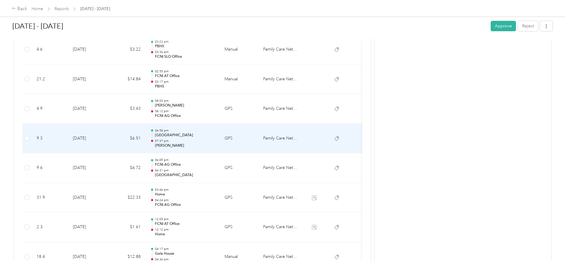
click at [215, 137] on p "[GEOGRAPHIC_DATA]" at bounding box center [185, 135] width 60 height 5
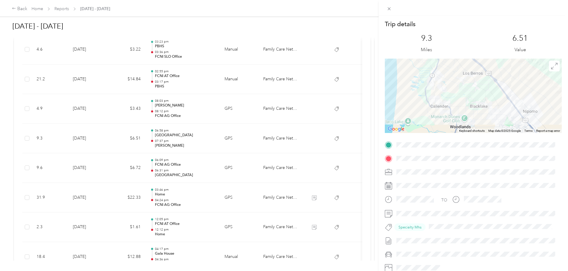
click at [244, 137] on div "Trip details This trip cannot be edited because it is either under review, appr…" at bounding box center [284, 135] width 568 height 271
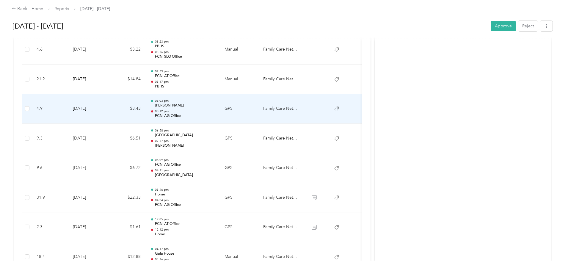
click at [215, 112] on p "08:12 pm" at bounding box center [185, 111] width 60 height 4
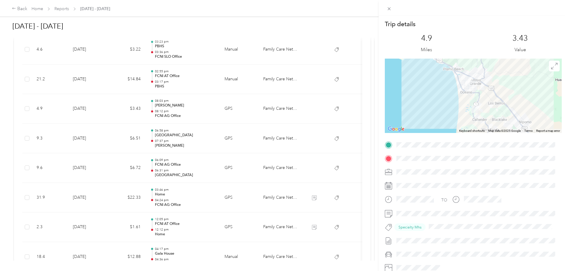
click at [237, 112] on div "Trip details This trip cannot be edited because it is either under review, appr…" at bounding box center [284, 135] width 568 height 271
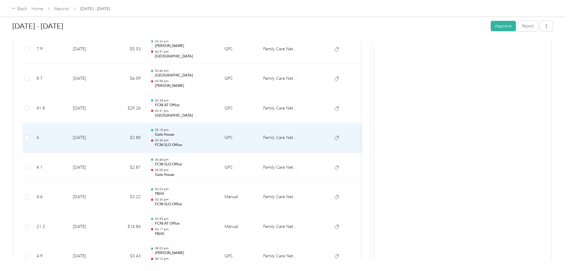
scroll to position [712, 0]
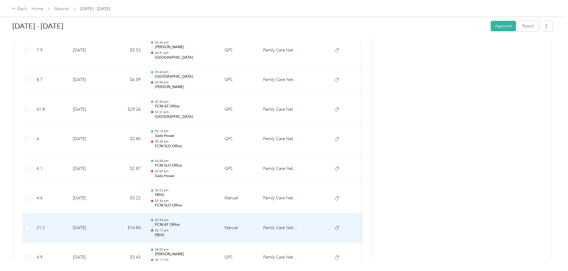
click at [215, 233] on p "PBHS" at bounding box center [185, 235] width 60 height 5
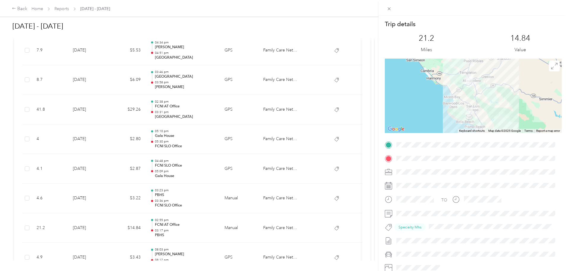
click at [237, 233] on div "Trip details This trip cannot be edited because it is either under review, appr…" at bounding box center [284, 135] width 568 height 271
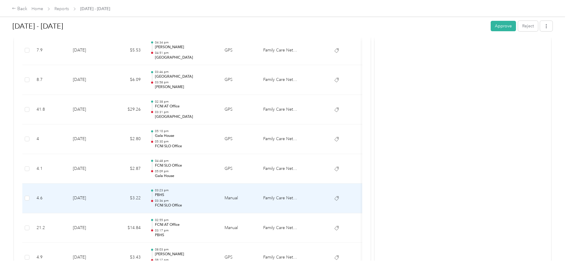
click at [215, 202] on p "03:36 pm" at bounding box center [185, 201] width 60 height 4
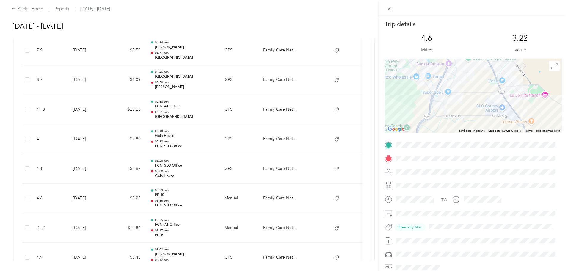
click at [236, 202] on div "Trip details This trip cannot be edited because it is either under review, appr…" at bounding box center [284, 135] width 568 height 271
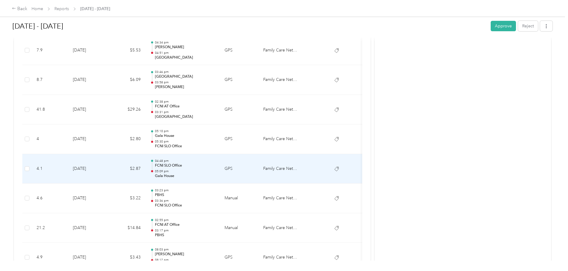
click at [215, 172] on p "05:09 pm" at bounding box center [185, 171] width 60 height 4
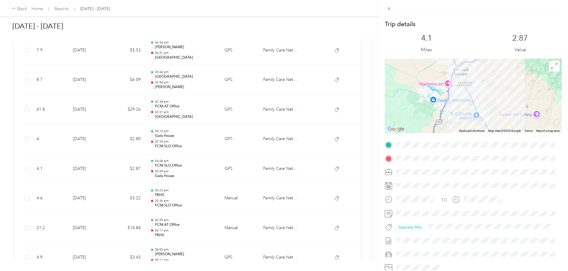
click at [236, 172] on div "Trip details This trip cannot be edited because it is either under review, appr…" at bounding box center [284, 135] width 568 height 271
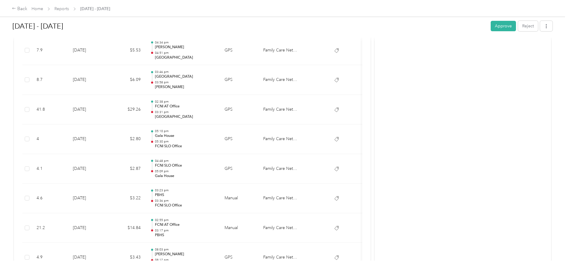
click at [215, 143] on p "05:30 pm" at bounding box center [185, 141] width 60 height 4
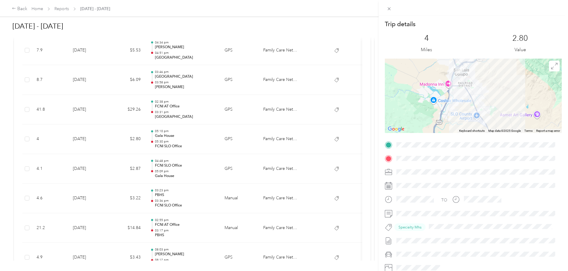
click at [235, 143] on div "Trip details This trip cannot be edited because it is either under review, appr…" at bounding box center [284, 135] width 568 height 271
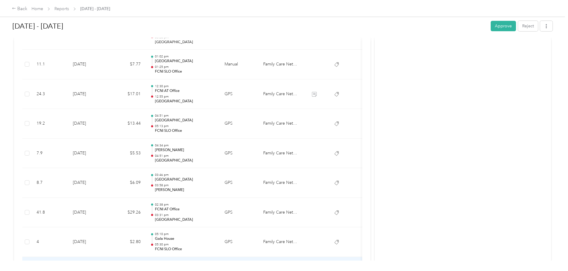
scroll to position [593, 0]
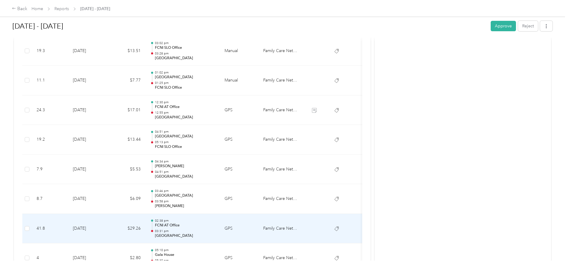
click at [215, 233] on p "[GEOGRAPHIC_DATA]" at bounding box center [185, 235] width 60 height 5
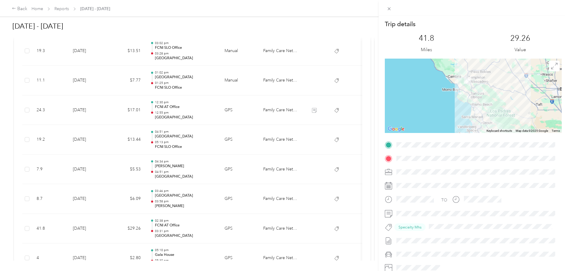
click at [239, 195] on div "Trip details This trip cannot be edited because it is either under review, appr…" at bounding box center [284, 135] width 568 height 271
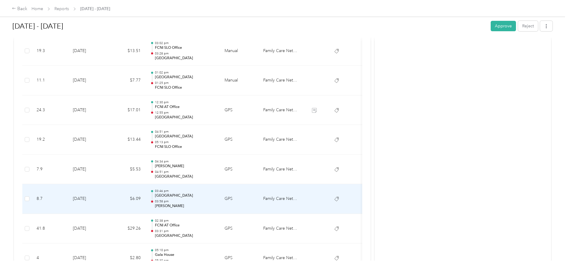
click at [215, 200] on p "03:58 pm" at bounding box center [185, 201] width 60 height 4
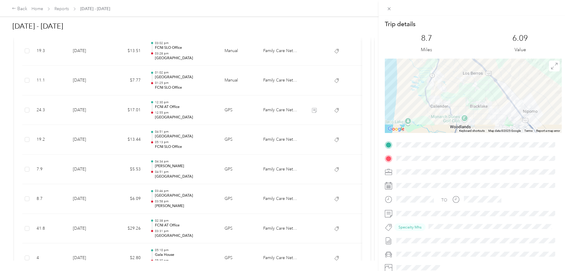
click at [242, 200] on div "Trip details This trip cannot be edited because it is either under review, appr…" at bounding box center [284, 135] width 568 height 271
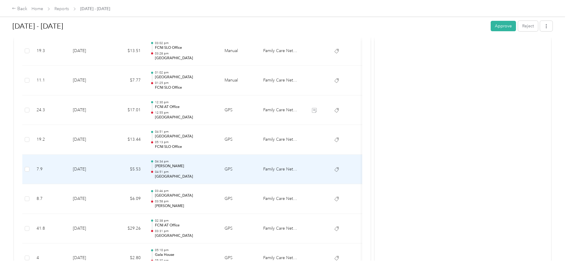
click at [215, 168] on p "[PERSON_NAME]" at bounding box center [185, 166] width 60 height 5
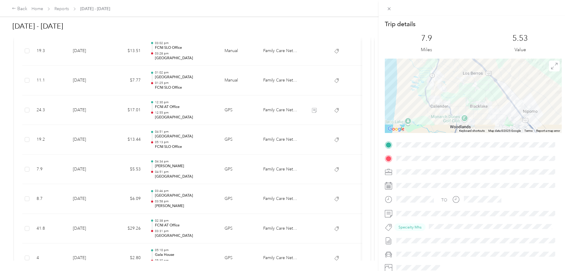
click at [245, 168] on div "Trip details This trip cannot be edited because it is either under review, appr…" at bounding box center [284, 135] width 568 height 271
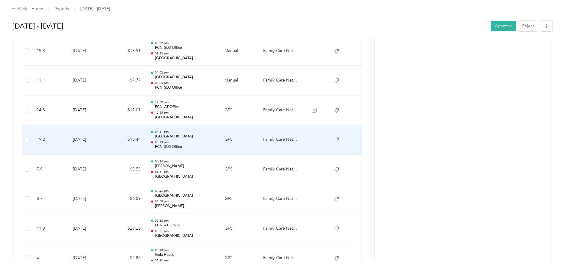
click at [215, 143] on p "05:13 pm" at bounding box center [185, 142] width 60 height 4
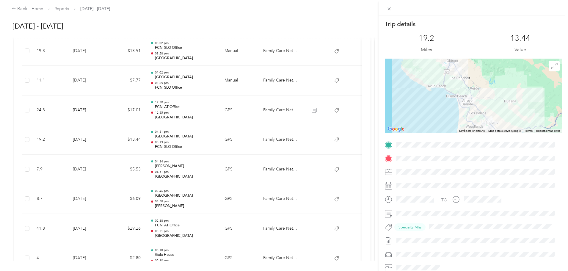
click at [244, 143] on div "Trip details This trip cannot be edited because it is either under review, appr…" at bounding box center [284, 135] width 568 height 271
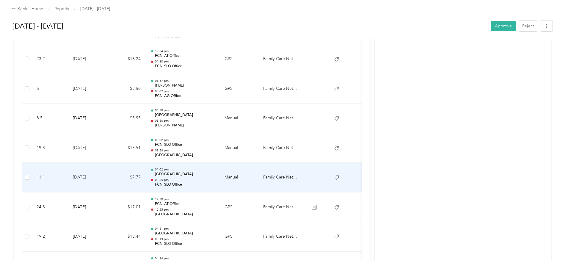
scroll to position [474, 0]
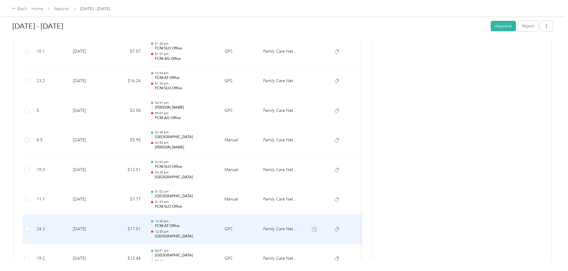
click at [215, 233] on p "12:55 pm" at bounding box center [185, 232] width 60 height 4
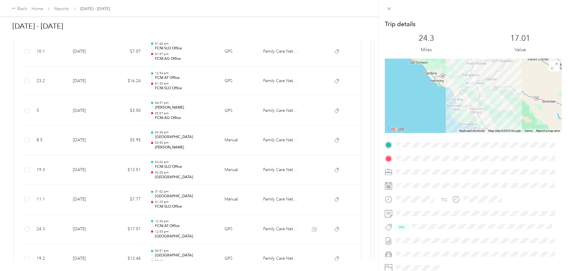
click at [242, 233] on div "Trip details This trip cannot be edited because it is either under review, appr…" at bounding box center [284, 135] width 568 height 271
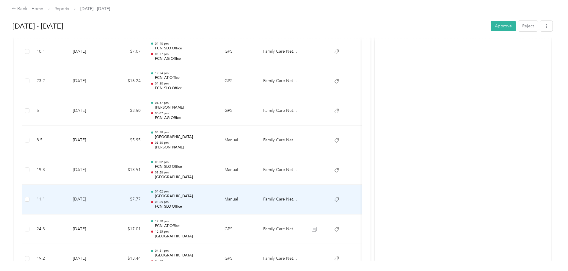
click at [215, 199] on div "01:02 pm [GEOGRAPHIC_DATA] 01:25 pm FCNI SLO Office" at bounding box center [185, 199] width 60 height 20
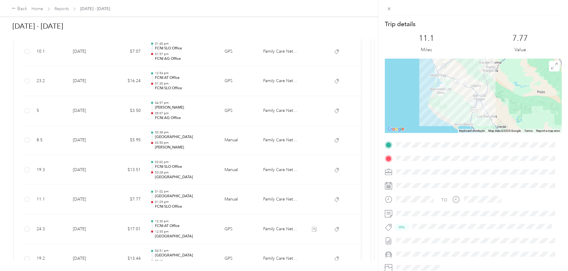
click at [248, 201] on div "Trip details This trip cannot be edited because it is either under review, appr…" at bounding box center [284, 135] width 568 height 271
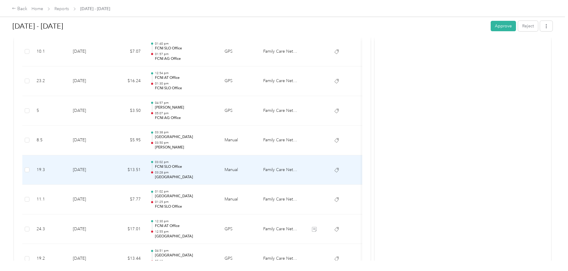
click at [145, 177] on td "$13.51" at bounding box center [128, 170] width 36 height 30
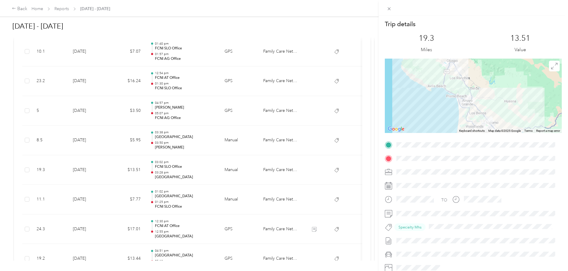
click at [158, 177] on div "Trip details This trip cannot be edited because it is either under review, appr…" at bounding box center [284, 135] width 568 height 271
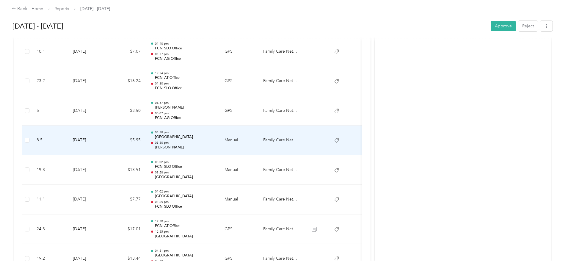
click at [145, 148] on td "$5.95" at bounding box center [128, 140] width 36 height 30
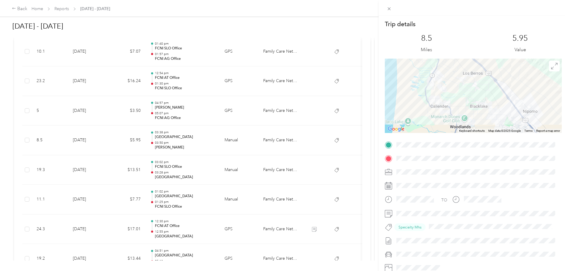
click at [158, 148] on div "Trip details This trip cannot be edited because it is either under review, appr…" at bounding box center [284, 135] width 568 height 271
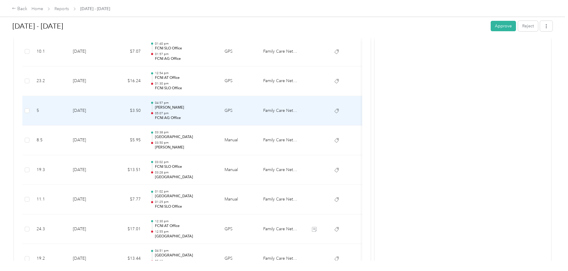
click at [145, 114] on td "$3.50" at bounding box center [128, 111] width 36 height 30
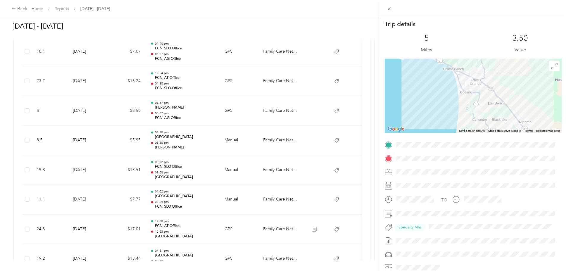
click at [163, 114] on div "Trip details This trip cannot be edited because it is either under review, appr…" at bounding box center [284, 135] width 568 height 271
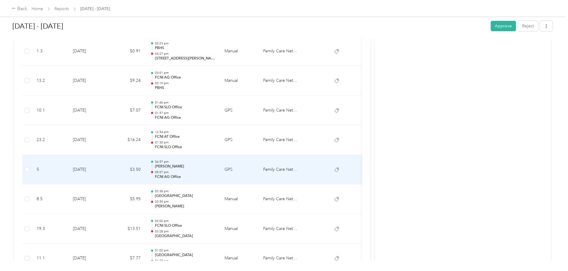
scroll to position [414, 0]
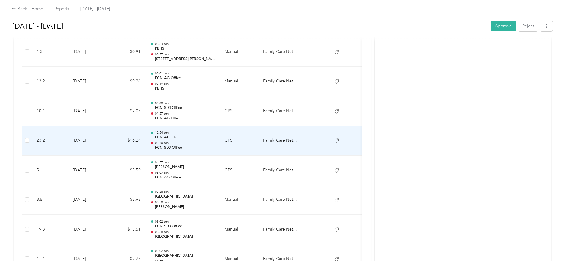
click at [145, 142] on td "$16.24" at bounding box center [128, 141] width 36 height 30
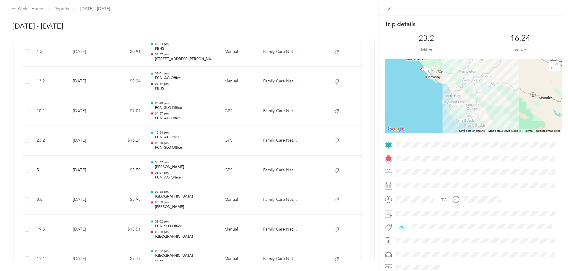
click at [161, 142] on div "Trip details This trip cannot be edited because it is either under review, appr…" at bounding box center [284, 135] width 568 height 271
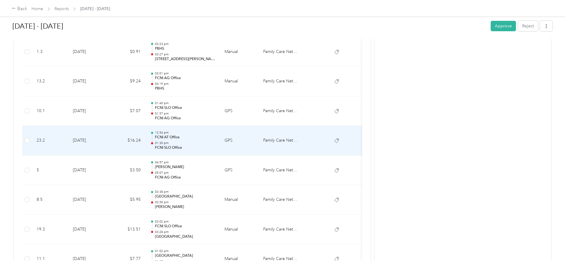
click at [145, 142] on td "$16.24" at bounding box center [128, 141] width 36 height 30
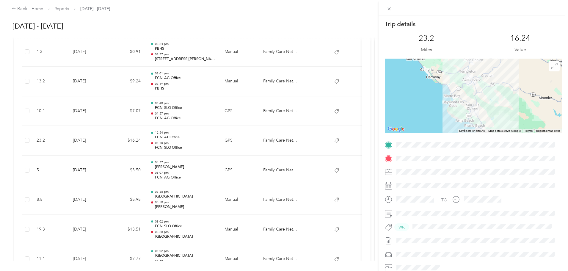
click at [161, 142] on div "Trip details This trip cannot be edited because it is either under review, appr…" at bounding box center [284, 135] width 568 height 271
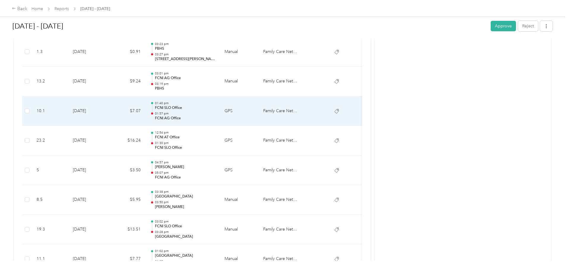
click at [145, 107] on td "$7.07" at bounding box center [128, 111] width 36 height 30
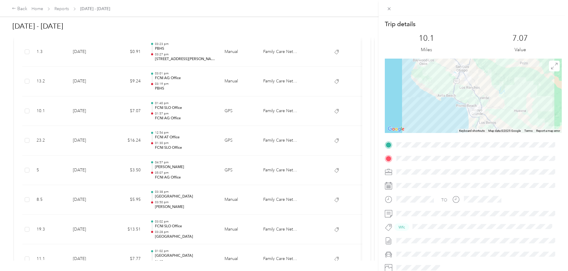
click at [164, 107] on div "Trip details This trip cannot be edited because it is either under review, appr…" at bounding box center [284, 135] width 568 height 271
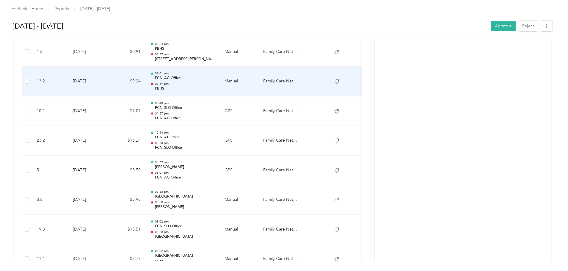
click at [145, 87] on td "$9.24" at bounding box center [128, 82] width 36 height 30
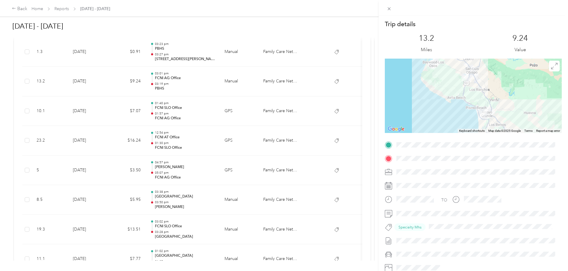
click at [164, 87] on div "Trip details This trip cannot be edited because it is either under review, appr…" at bounding box center [284, 135] width 568 height 271
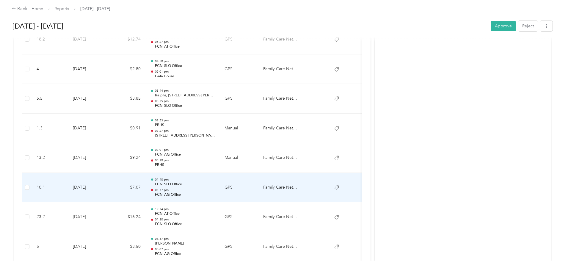
scroll to position [325, 0]
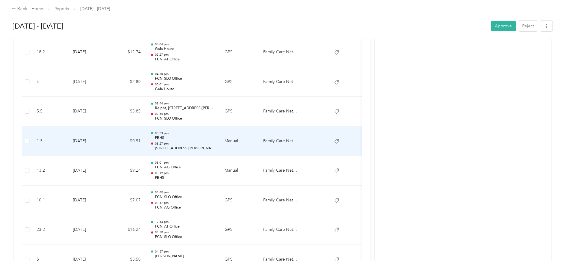
click at [145, 146] on td "$0.91" at bounding box center [128, 141] width 36 height 30
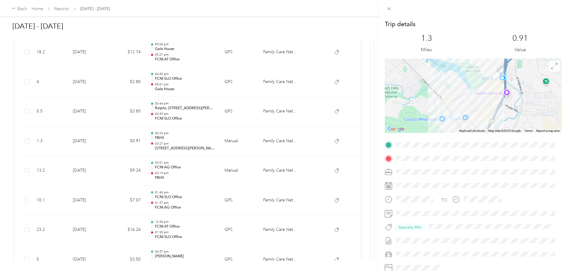
click at [160, 145] on div "Trip details This trip cannot be edited because it is either under review, appr…" at bounding box center [284, 135] width 568 height 271
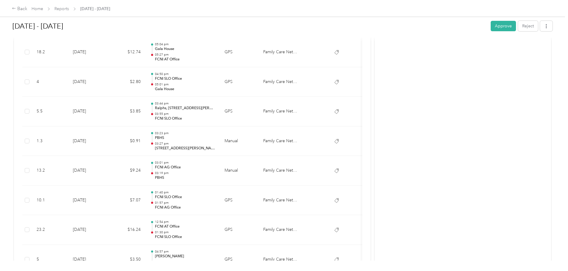
click at [145, 109] on td "$3.85" at bounding box center [128, 112] width 36 height 30
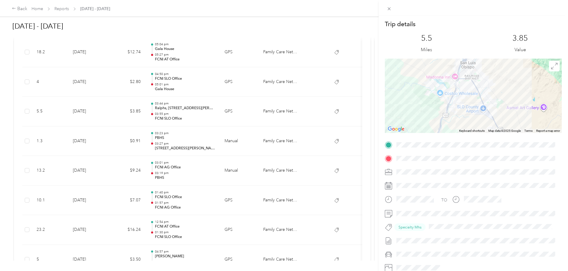
click at [158, 109] on div "Trip details This trip cannot be edited because it is either under review, appr…" at bounding box center [284, 135] width 568 height 271
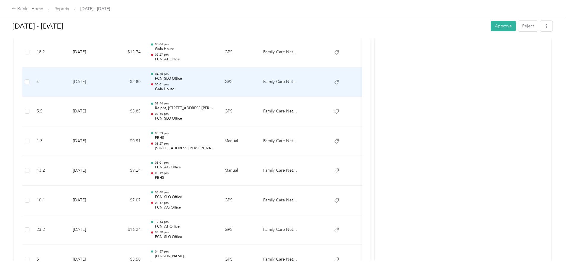
click at [145, 83] on td "$2.80" at bounding box center [128, 82] width 36 height 30
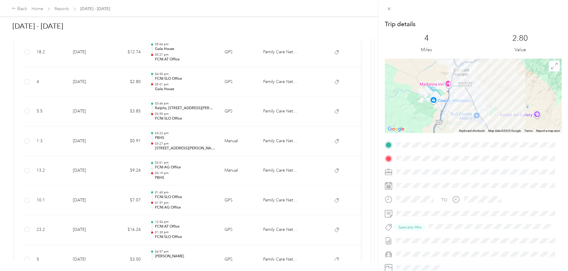
click at [163, 83] on div "Trip details This trip cannot be edited because it is either under review, appr…" at bounding box center [284, 135] width 568 height 271
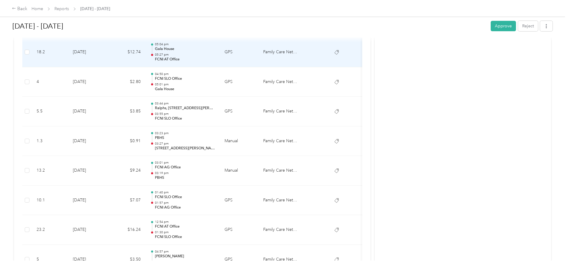
click at [145, 49] on td "$12.74" at bounding box center [128, 52] width 36 height 30
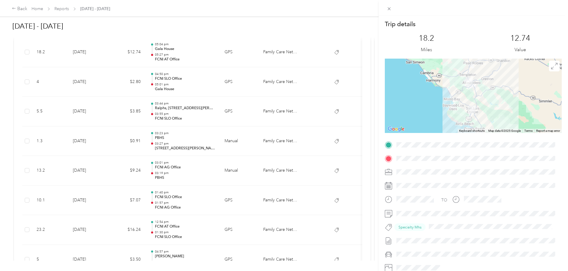
click at [164, 49] on div "Trip details This trip cannot be edited because it is either under review, appr…" at bounding box center [284, 135] width 568 height 271
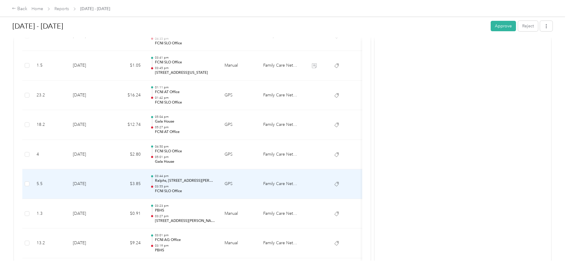
scroll to position [236, 0]
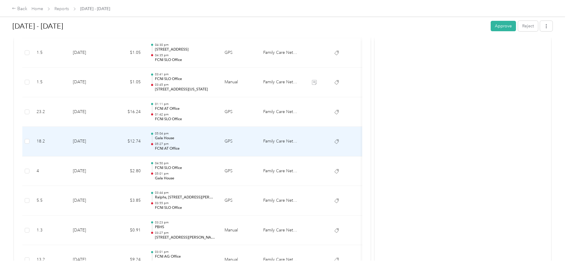
click at [145, 139] on td "$12.74" at bounding box center [128, 142] width 36 height 30
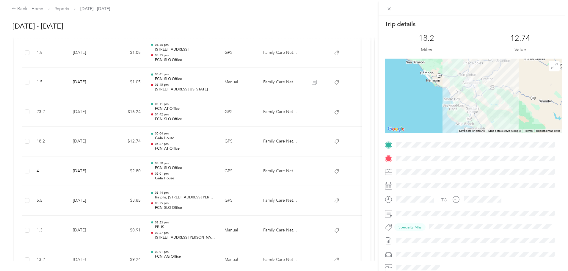
click at [161, 139] on div "Trip details This trip cannot be edited because it is either under review, appr…" at bounding box center [284, 135] width 568 height 271
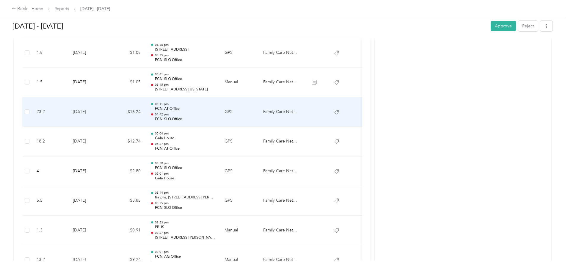
click at [145, 110] on td "$16.24" at bounding box center [128, 112] width 36 height 30
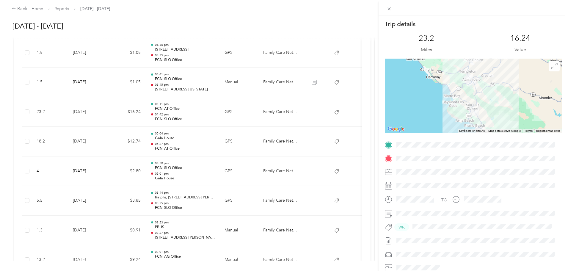
click at [165, 110] on div "Trip details This trip cannot be edited because it is either under review, appr…" at bounding box center [284, 135] width 568 height 271
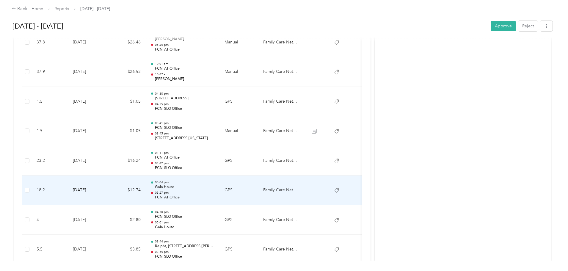
scroll to position [176, 0]
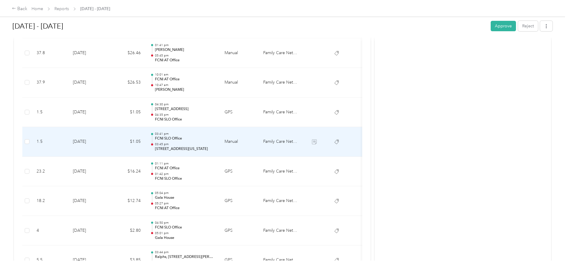
click at [145, 136] on td "$1.05" at bounding box center [128, 142] width 36 height 30
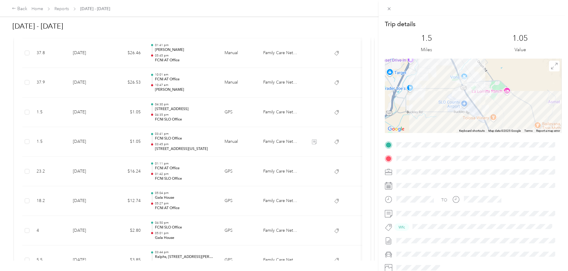
click at [160, 136] on div "Trip details This trip cannot be edited because it is either under review, appr…" at bounding box center [284, 135] width 568 height 271
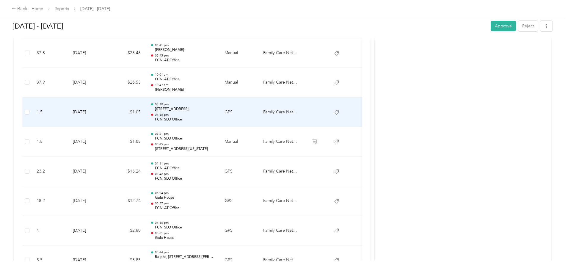
click at [145, 113] on td "$1.05" at bounding box center [128, 113] width 36 height 30
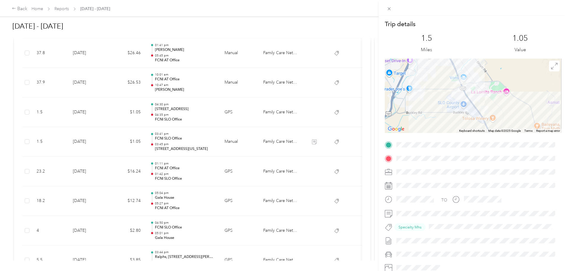
click at [161, 113] on div "Trip details This trip cannot be edited because it is either under review, appr…" at bounding box center [284, 135] width 568 height 271
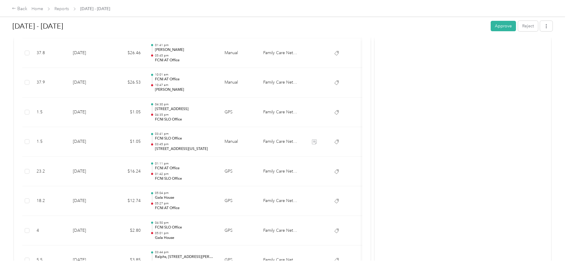
click at [145, 147] on td "$1.05" at bounding box center [128, 142] width 36 height 30
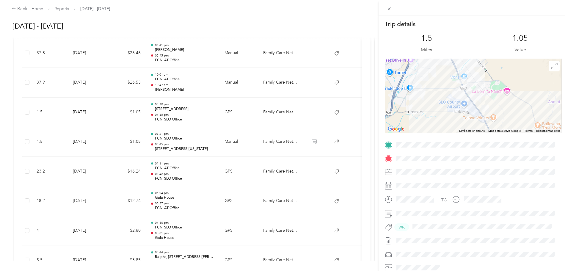
click at [166, 147] on div "Trip details This trip cannot be edited because it is either under review, appr…" at bounding box center [284, 135] width 568 height 271
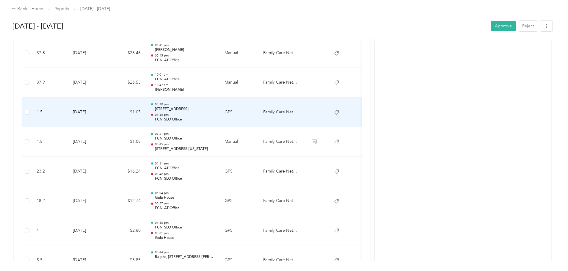
click at [145, 110] on td "$1.05" at bounding box center [128, 113] width 36 height 30
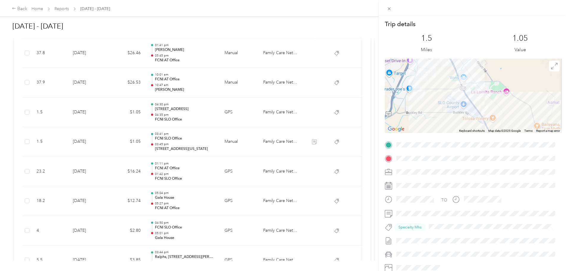
click at [172, 113] on div "Trip details This trip cannot be edited because it is either under review, appr…" at bounding box center [284, 135] width 568 height 271
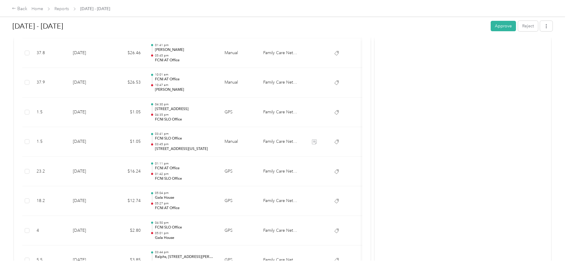
click at [145, 139] on td "$1.05" at bounding box center [128, 142] width 36 height 30
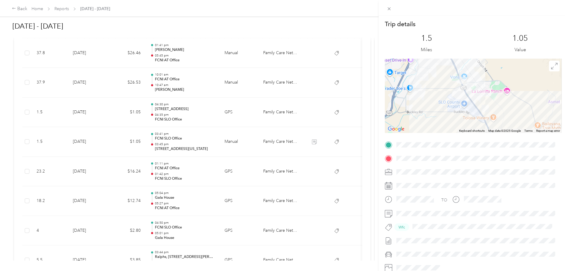
click at [171, 139] on div "Trip details This trip cannot be edited because it is either under review, appr…" at bounding box center [284, 135] width 568 height 271
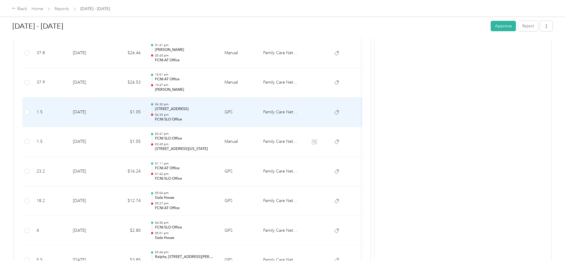
click at [145, 115] on td "$1.05" at bounding box center [128, 113] width 36 height 30
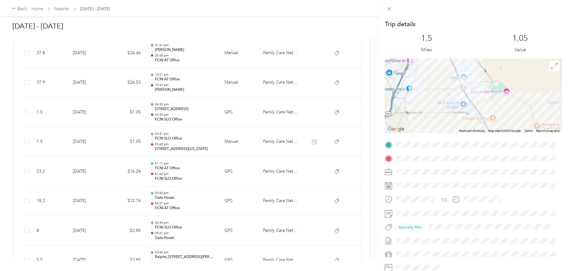
click at [247, 114] on div "Trip details This trip cannot be edited because it is either under review, appr…" at bounding box center [284, 135] width 568 height 271
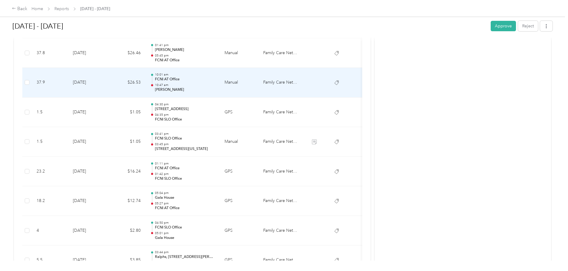
click at [215, 87] on p "10:47 am" at bounding box center [185, 85] width 60 height 4
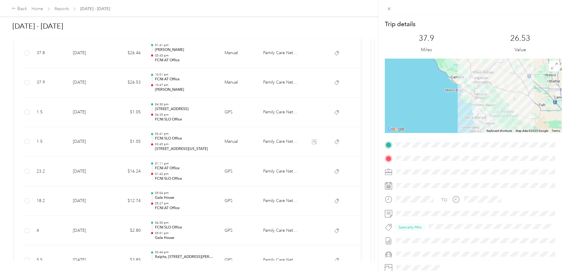
click at [248, 87] on div "Trip details This trip cannot be edited because it is either under review, appr…" at bounding box center [284, 135] width 568 height 271
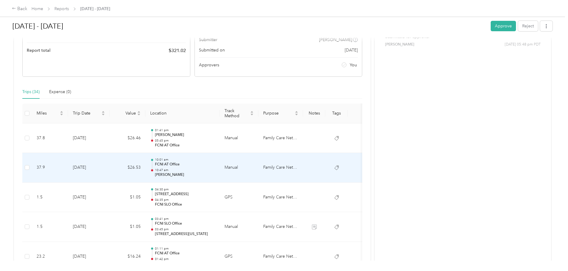
scroll to position [87, 0]
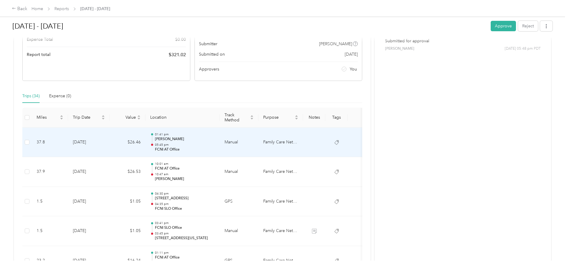
click at [215, 149] on p "FCNI AT Office" at bounding box center [185, 149] width 60 height 5
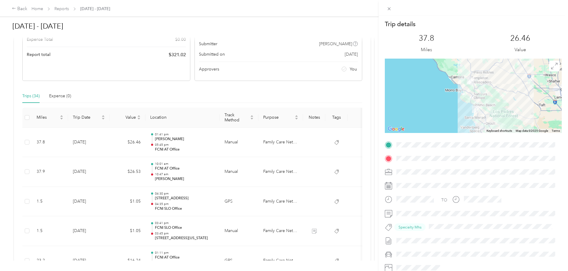
click at [242, 149] on div "Trip details This trip cannot be edited because it is either under review, appr…" at bounding box center [284, 135] width 568 height 271
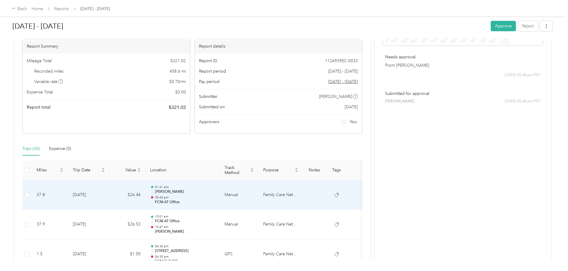
scroll to position [0, 0]
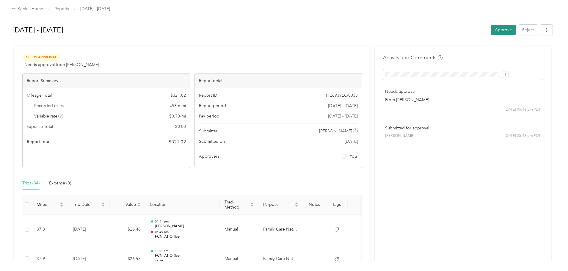
click at [491, 27] on button "Approve" at bounding box center [503, 30] width 25 height 10
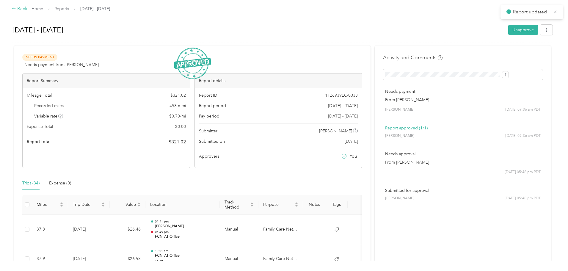
click at [27, 10] on div "Back" at bounding box center [19, 8] width 15 height 7
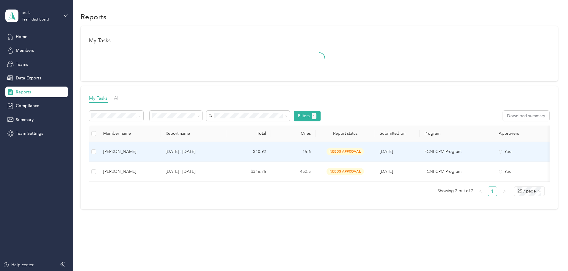
click at [153, 151] on div "[PERSON_NAME]" at bounding box center [129, 151] width 53 height 7
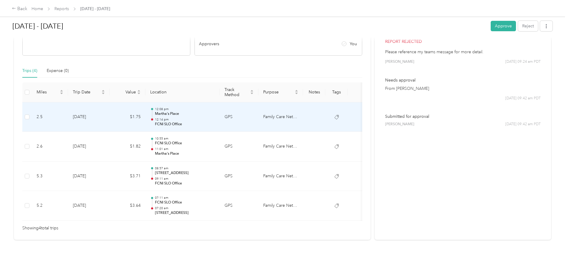
scroll to position [121, 0]
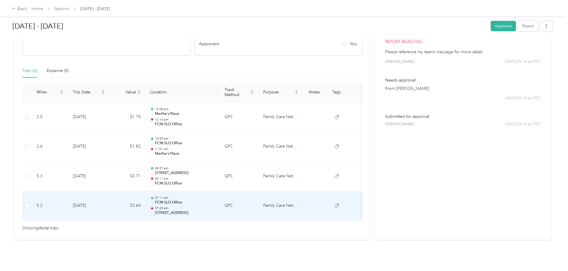
click at [215, 200] on p "FCNI SLO Office" at bounding box center [185, 202] width 60 height 5
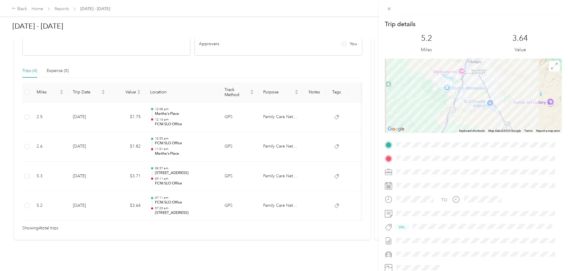
click at [227, 180] on div "Trip details This trip cannot be edited because it is either under review, appr…" at bounding box center [284, 135] width 568 height 271
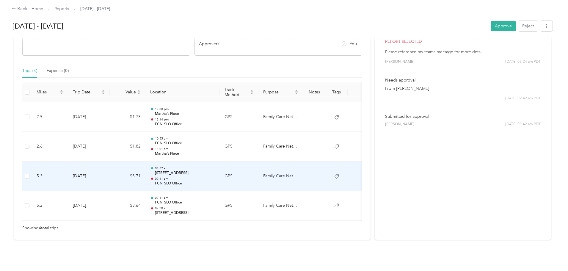
click at [215, 166] on p "08:57 am" at bounding box center [185, 168] width 60 height 4
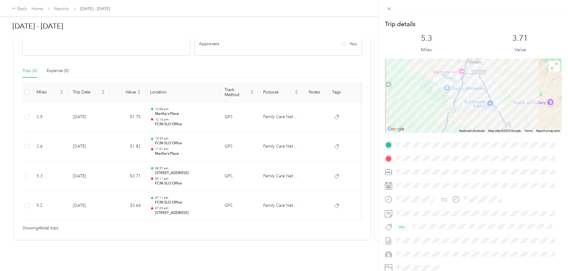
click at [238, 166] on div "Trip details This trip cannot be edited because it is either under review, appr…" at bounding box center [284, 135] width 568 height 271
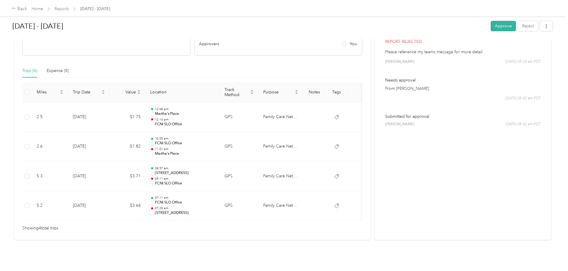
click at [215, 137] on div "10:55 am FCNI SLO Office 11:01 am [PERSON_NAME][GEOGRAPHIC_DATA]" at bounding box center [185, 146] width 60 height 20
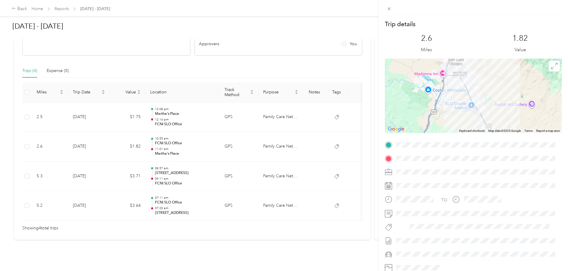
click at [235, 137] on div "Trip details This trip cannot be edited because it is either under review, appr…" at bounding box center [284, 135] width 568 height 271
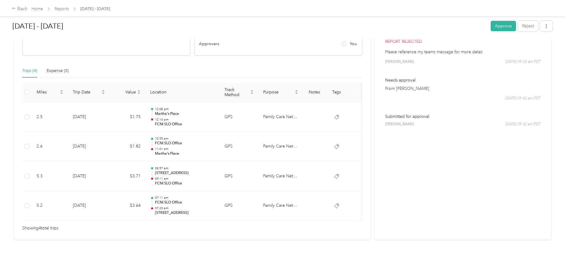
click at [215, 111] on p "Martha's Place" at bounding box center [185, 113] width 60 height 5
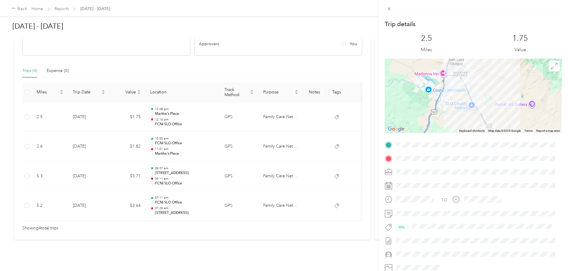
click at [235, 107] on div "Trip details This trip cannot be edited because it is either under review, appr…" at bounding box center [284, 135] width 568 height 271
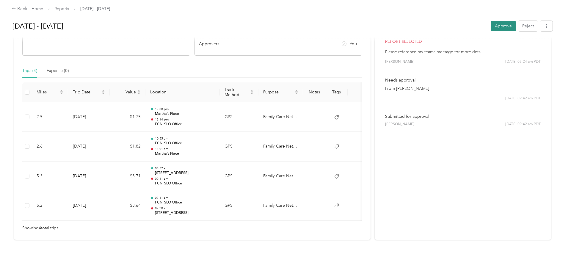
click at [491, 27] on button "Approve" at bounding box center [503, 26] width 25 height 10
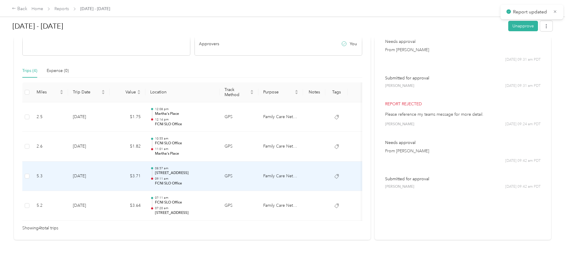
scroll to position [0, 0]
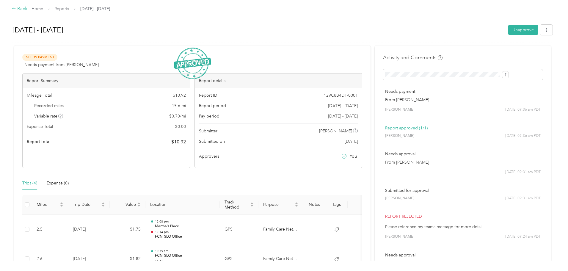
click at [27, 8] on div "Back" at bounding box center [19, 8] width 15 height 7
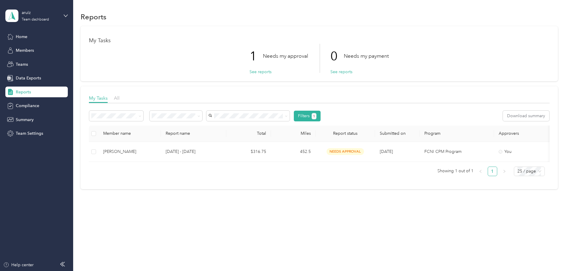
click at [161, 141] on th "Member name" at bounding box center [129, 133] width 62 height 16
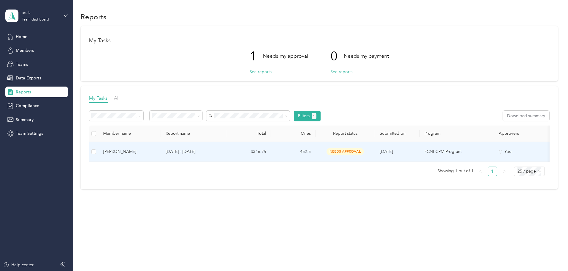
click at [156, 150] on div "[PERSON_NAME]" at bounding box center [129, 151] width 53 height 7
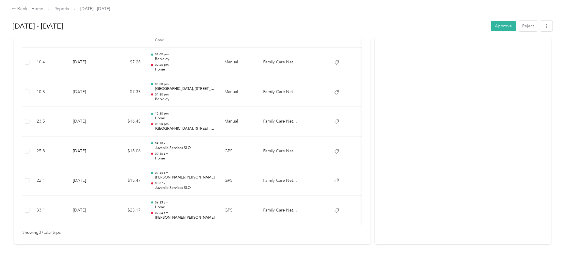
scroll to position [1098, 0]
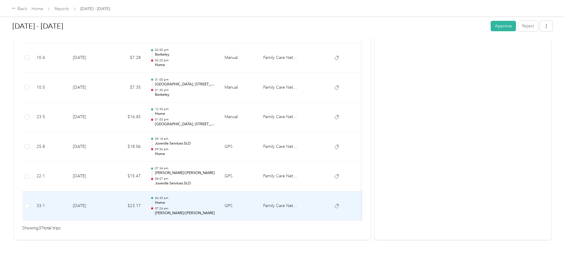
click at [110, 196] on td "[DATE]" at bounding box center [89, 206] width 42 height 30
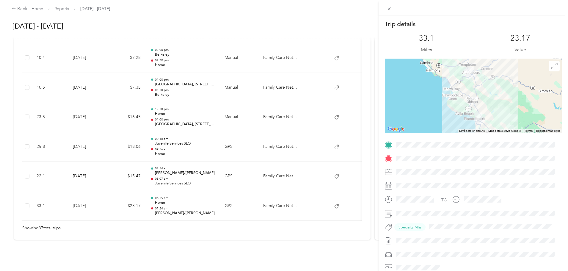
click at [156, 196] on div "Trip details This trip cannot be edited because it is either under review, appr…" at bounding box center [284, 135] width 568 height 271
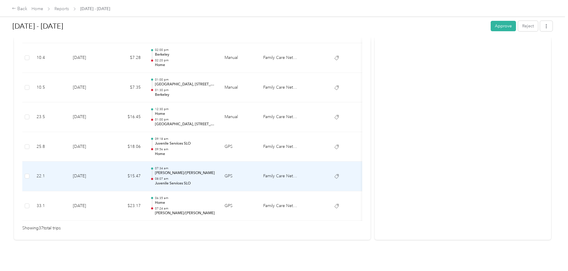
click at [145, 161] on td "$15.47" at bounding box center [128, 176] width 36 height 30
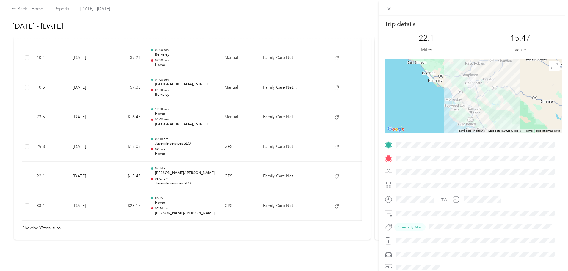
click at [161, 168] on div "Trip details This trip cannot be edited because it is either under review, appr…" at bounding box center [284, 135] width 568 height 271
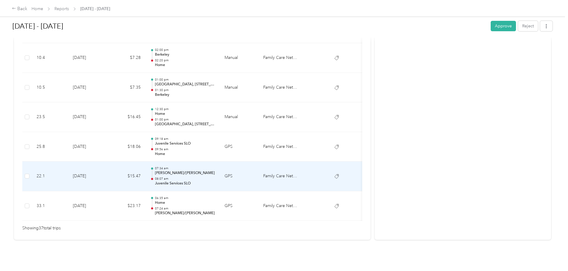
click at [145, 165] on td "$15.47" at bounding box center [128, 176] width 36 height 30
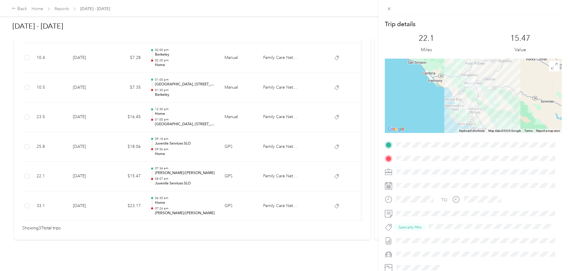
click at [167, 165] on div "Trip details This trip cannot be edited because it is either under review, appr…" at bounding box center [284, 135] width 568 height 271
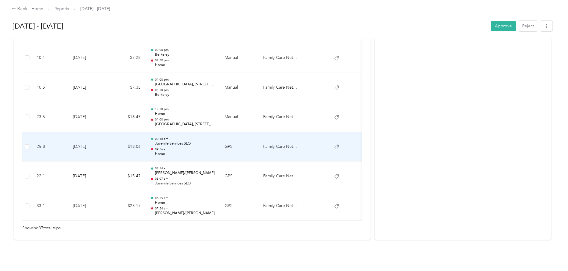
click at [145, 132] on td "$18.06" at bounding box center [128, 147] width 36 height 30
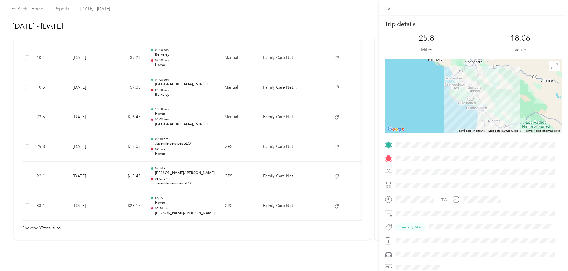
click at [163, 131] on div "Trip details This trip cannot be edited because it is either under review, appr…" at bounding box center [284, 135] width 568 height 271
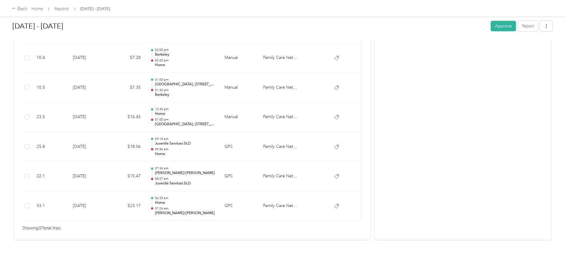
click at [163, 131] on div "Trip details This trip cannot be edited because it is either under review, appr…" at bounding box center [284, 135] width 568 height 271
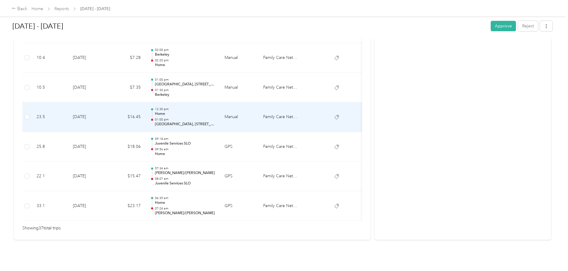
click at [145, 112] on td "$16.45" at bounding box center [128, 117] width 36 height 30
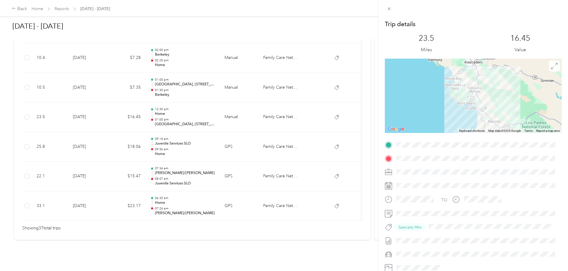
click at [166, 112] on div "Trip details This trip cannot be edited because it is either under review, appr…" at bounding box center [284, 135] width 568 height 271
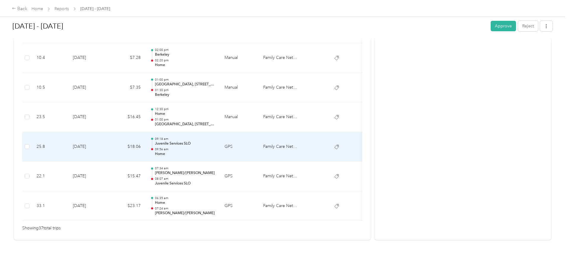
click at [145, 146] on td "$18.06" at bounding box center [128, 147] width 36 height 30
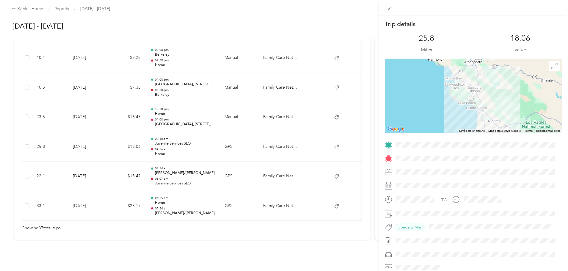
click at [158, 146] on div "Trip details This trip cannot be edited because it is either under review, appr…" at bounding box center [284, 135] width 568 height 271
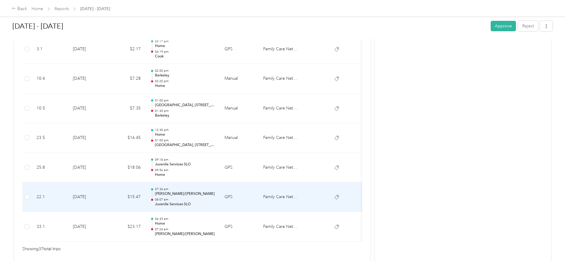
scroll to position [1038, 0]
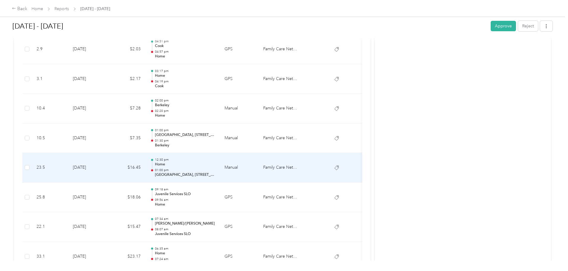
click at [110, 169] on td "[DATE]" at bounding box center [89, 168] width 42 height 30
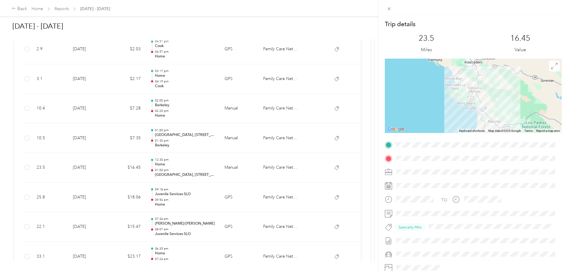
click at [151, 169] on div "Trip details This trip cannot be edited because it is either under review, appr…" at bounding box center [284, 135] width 568 height 271
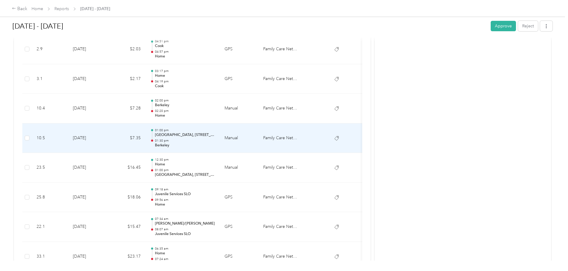
click at [110, 138] on td "[DATE]" at bounding box center [89, 138] width 42 height 30
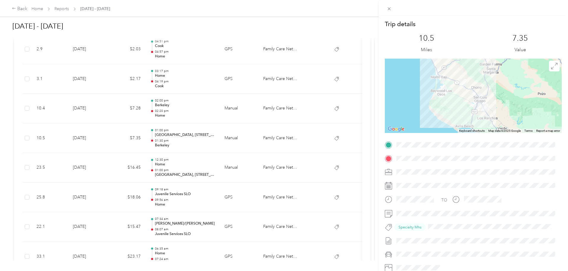
click at [152, 138] on div "Trip details This trip cannot be edited because it is either under review, appr…" at bounding box center [284, 135] width 568 height 271
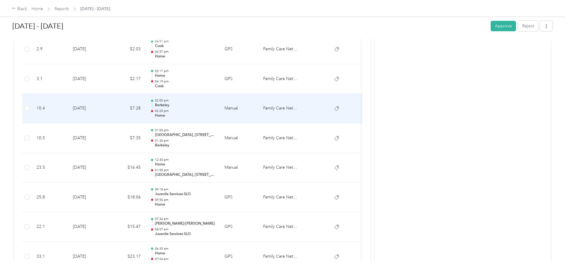
click at [145, 109] on td "$7.28" at bounding box center [128, 109] width 36 height 30
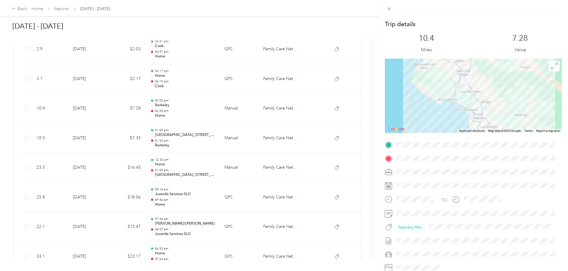
click at [157, 109] on div "Trip details This trip cannot be edited because it is either under review, appr…" at bounding box center [284, 135] width 568 height 271
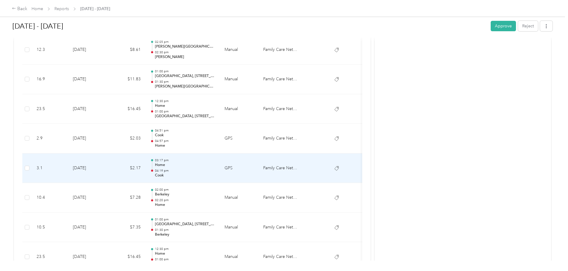
scroll to position [919, 0]
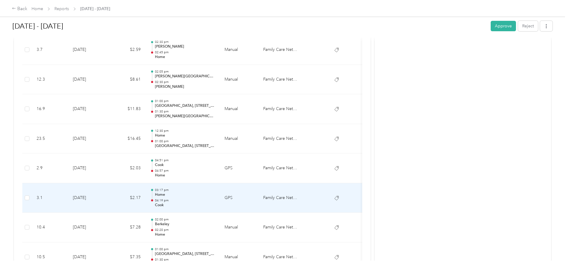
click at [145, 200] on td "$2.17" at bounding box center [128, 198] width 36 height 30
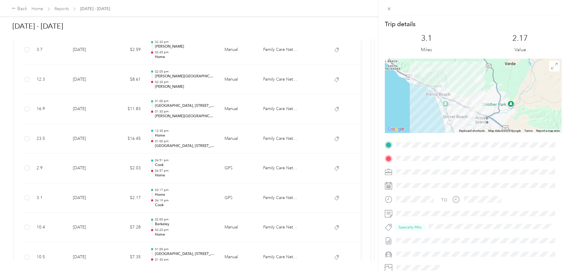
click at [163, 200] on div "Trip details This trip cannot be edited because it is either under review, appr…" at bounding box center [284, 135] width 568 height 271
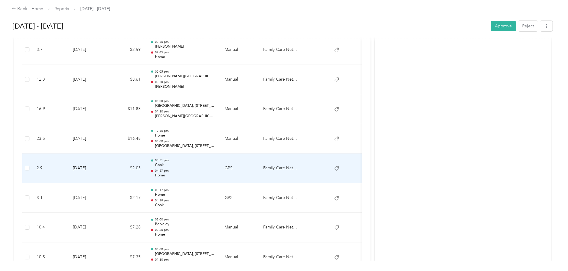
click at [145, 165] on td "$2.03" at bounding box center [128, 168] width 36 height 30
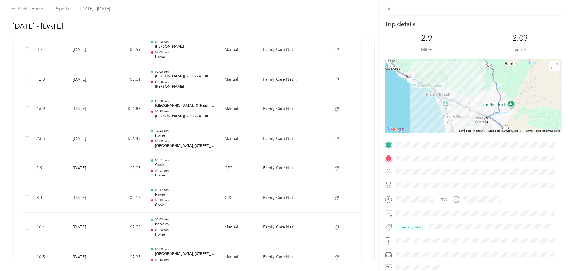
click at [165, 165] on div "Trip details This trip cannot be edited because it is either under review, appr…" at bounding box center [284, 135] width 568 height 271
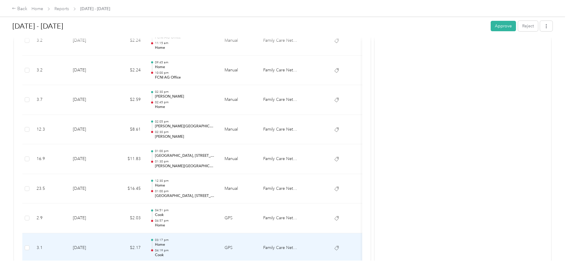
scroll to position [860, 0]
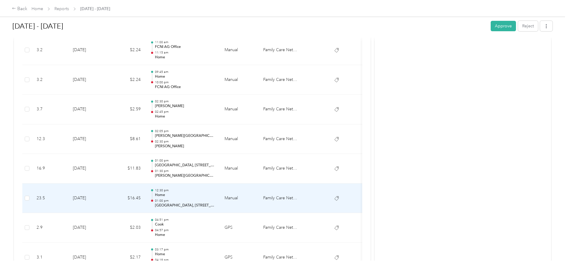
click at [145, 198] on td "$16.45" at bounding box center [128, 198] width 36 height 30
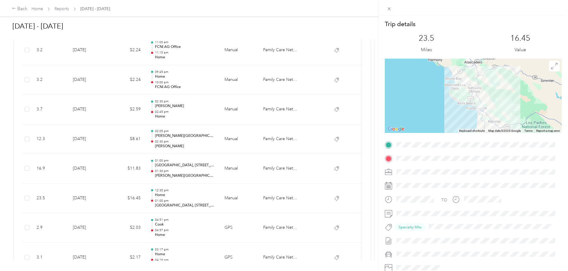
click at [162, 198] on div "Trip details This trip cannot be edited because it is either under review, appr…" at bounding box center [284, 135] width 568 height 271
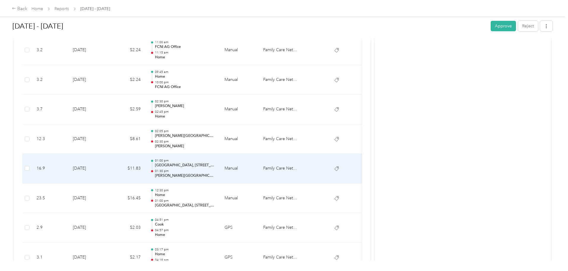
click at [145, 169] on td "$11.83" at bounding box center [128, 169] width 36 height 30
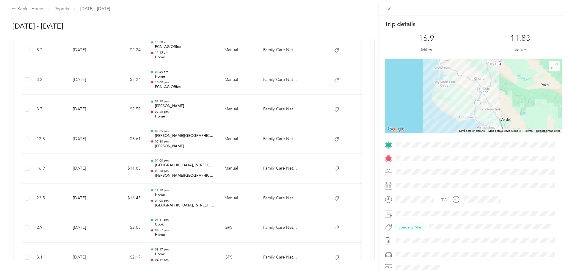
click at [163, 169] on div "Trip details This trip cannot be edited because it is either under review, appr…" at bounding box center [284, 135] width 568 height 271
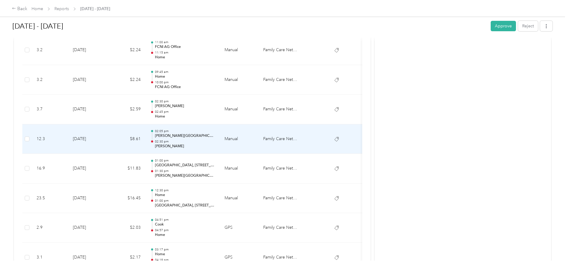
click at [145, 139] on td "$8.61" at bounding box center [128, 139] width 36 height 30
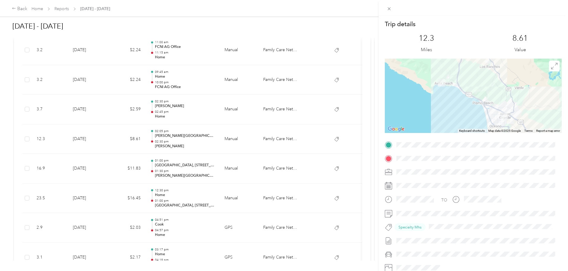
click at [166, 139] on div "Trip details This trip cannot be edited because it is either under review, appr…" at bounding box center [284, 135] width 568 height 271
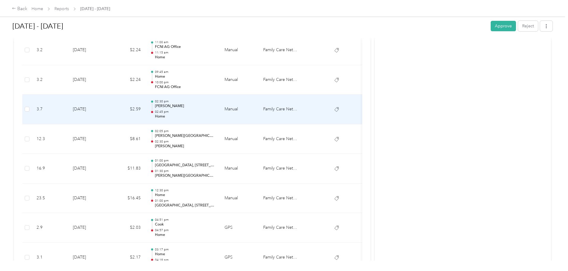
click at [145, 115] on td "$2.59" at bounding box center [128, 110] width 36 height 30
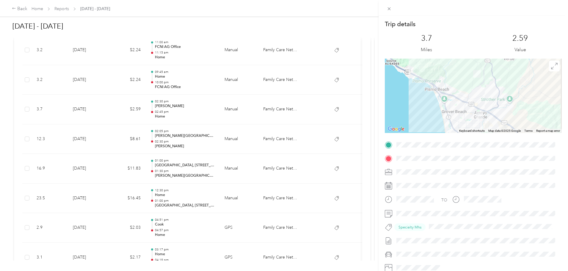
click at [167, 115] on div "Trip details This trip cannot be edited because it is either under review, appr…" at bounding box center [284, 135] width 568 height 271
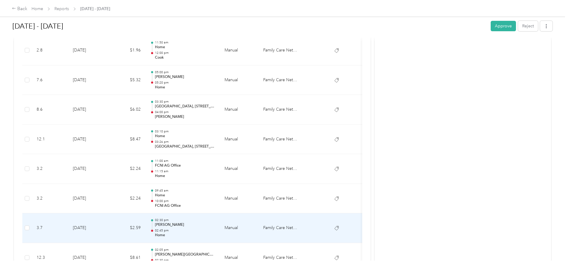
scroll to position [741, 0]
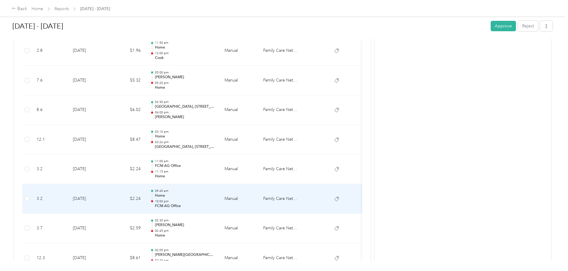
click at [110, 200] on td "[DATE]" at bounding box center [89, 199] width 42 height 30
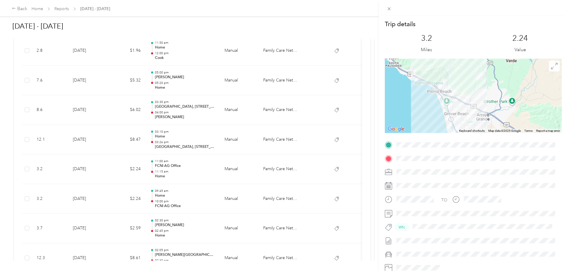
click at [151, 200] on div "Trip details This trip cannot be edited because it is either under review, appr…" at bounding box center [284, 135] width 568 height 271
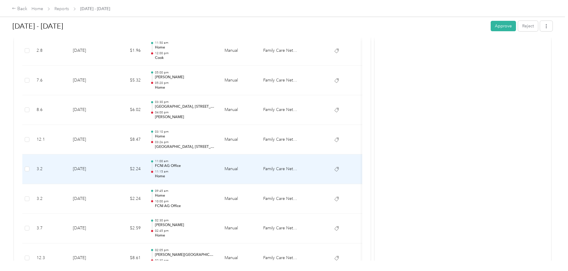
click at [215, 169] on div "11:00 am FCNI AG Office 11:15 am Home" at bounding box center [185, 169] width 60 height 20
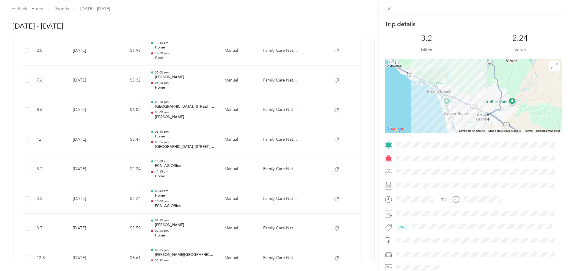
click at [234, 169] on div "Trip details This trip cannot be edited because it is either under review, appr…" at bounding box center [284, 135] width 568 height 271
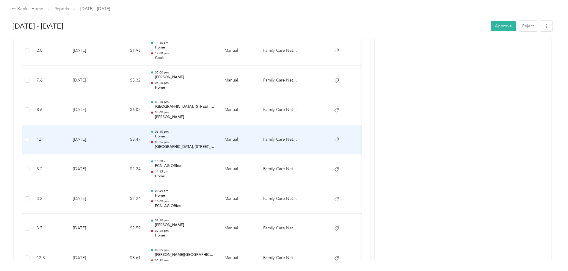
click at [215, 136] on p "Home" at bounding box center [185, 136] width 60 height 5
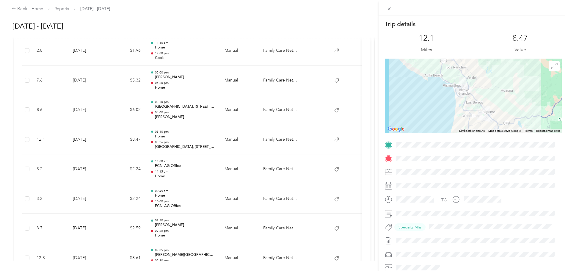
click at [227, 136] on div "Trip details This trip cannot be edited because it is either under review, appr…" at bounding box center [284, 135] width 568 height 271
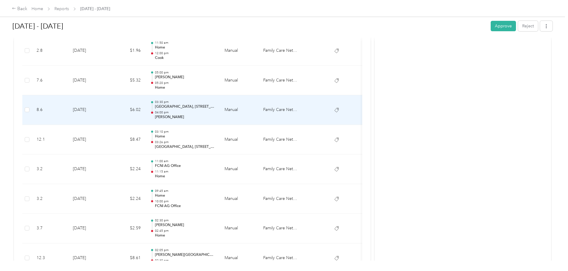
click at [215, 114] on p "04:00 pm" at bounding box center [185, 112] width 60 height 4
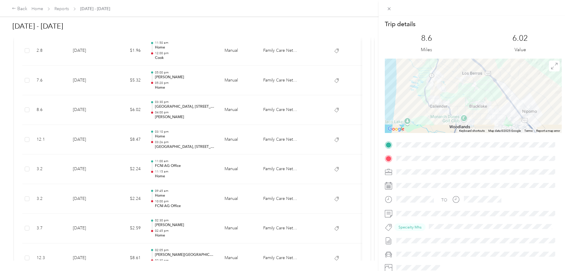
click at [228, 114] on div "Trip details This trip cannot be edited because it is either under review, appr…" at bounding box center [284, 135] width 568 height 271
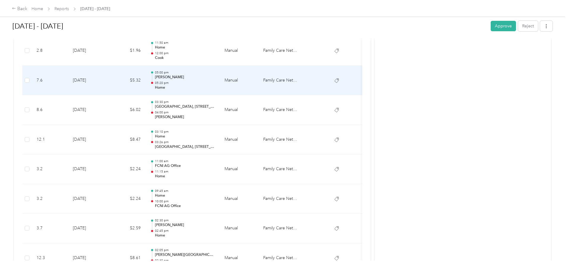
click at [215, 81] on p "05:20 pm" at bounding box center [185, 83] width 60 height 4
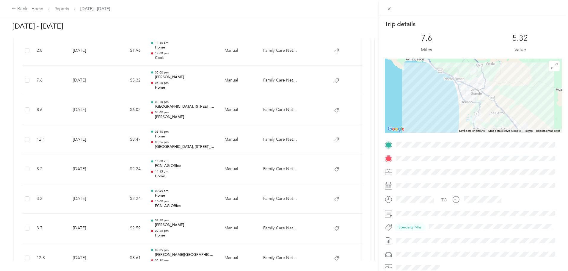
click at [236, 81] on div "Trip details This trip cannot be edited because it is either under review, appr…" at bounding box center [284, 135] width 568 height 271
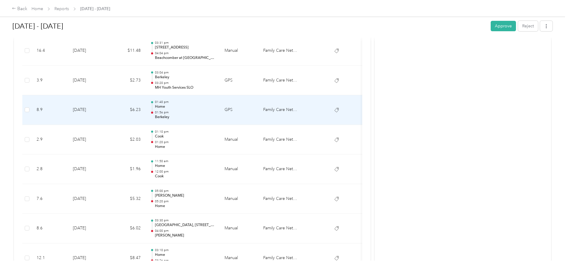
scroll to position [622, 0]
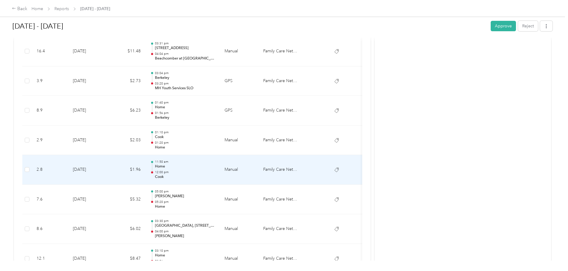
click at [215, 171] on p "12:00 pm" at bounding box center [185, 172] width 60 height 4
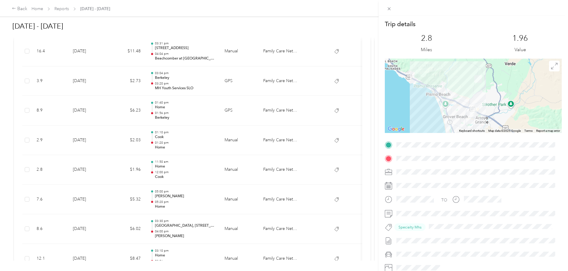
click at [239, 171] on div "Trip details This trip cannot be edited because it is either under review, appr…" at bounding box center [284, 135] width 568 height 271
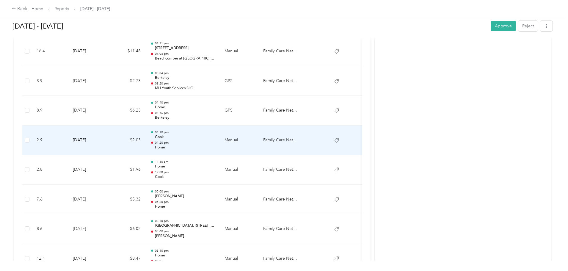
click at [215, 143] on p "01:20 pm" at bounding box center [185, 143] width 60 height 4
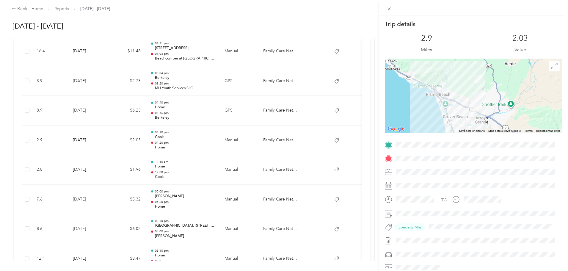
click at [239, 143] on div "Trip details This trip cannot be edited because it is either under review, appr…" at bounding box center [284, 135] width 568 height 271
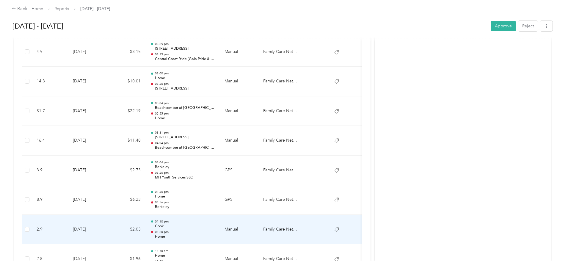
scroll to position [503, 0]
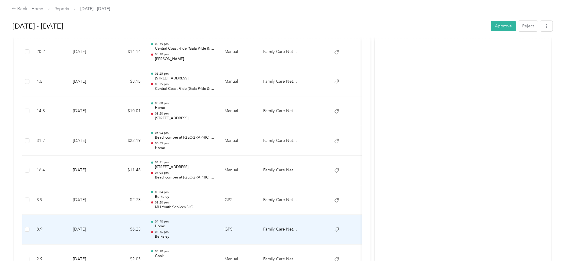
click at [215, 233] on p "01:56 pm" at bounding box center [185, 232] width 60 height 4
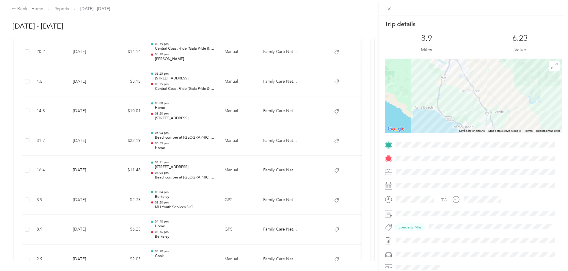
click at [237, 233] on div "Trip details This trip cannot be edited because it is either under review, appr…" at bounding box center [284, 135] width 568 height 271
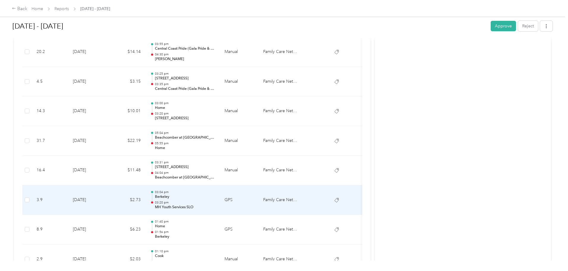
click at [215, 201] on p "03:20 pm" at bounding box center [185, 202] width 60 height 4
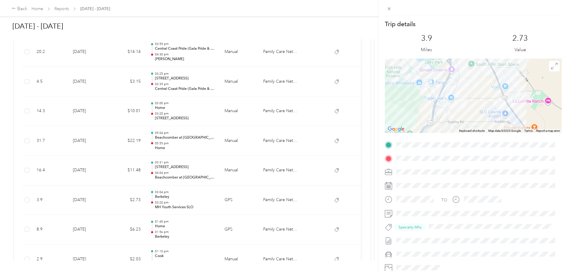
click at [243, 201] on div "Trip details This trip cannot be edited because it is either under review, appr…" at bounding box center [284, 135] width 568 height 271
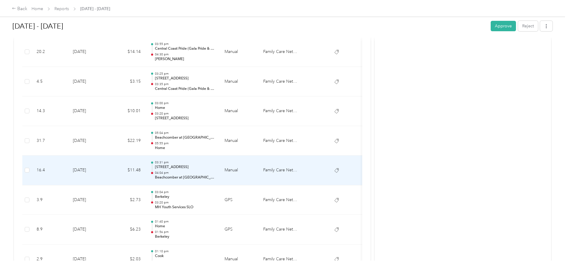
click at [215, 174] on p "04:04 pm" at bounding box center [185, 173] width 60 height 4
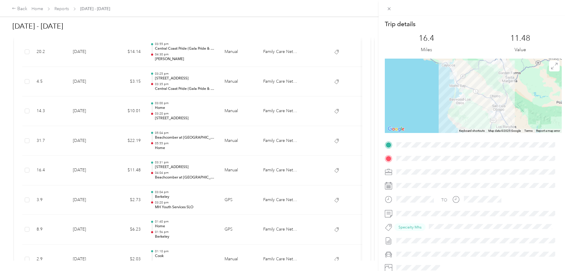
click at [257, 199] on div "Trip details This trip cannot be edited because it is either under review, appr…" at bounding box center [284, 135] width 568 height 271
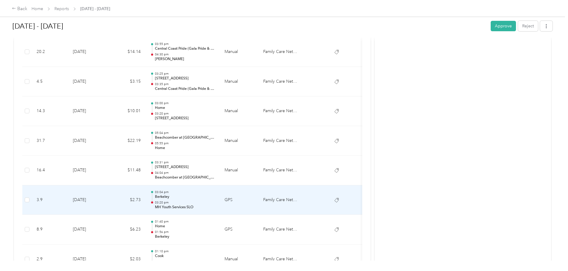
click at [215, 202] on p "03:20 pm" at bounding box center [185, 202] width 60 height 4
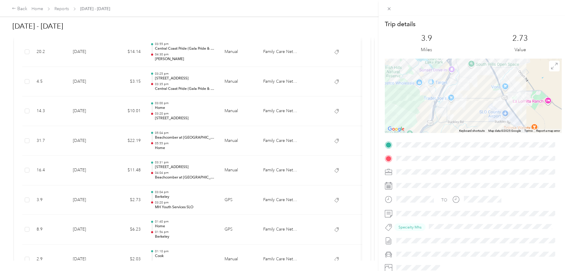
click at [229, 200] on div "Trip details This trip cannot be edited because it is either under review, appr…" at bounding box center [284, 135] width 568 height 271
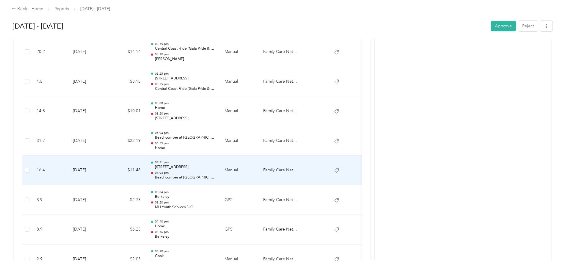
click at [215, 168] on p "[STREET_ADDRESS]" at bounding box center [185, 166] width 60 height 5
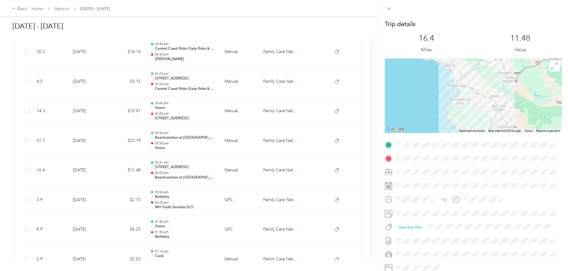
click at [226, 172] on div "Trip details This trip cannot be edited because it is either under review, appr…" at bounding box center [284, 135] width 568 height 271
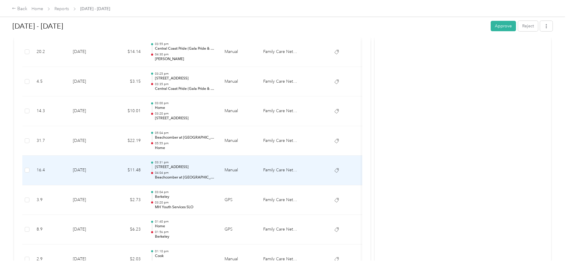
click at [215, 172] on p "04:04 pm" at bounding box center [185, 173] width 60 height 4
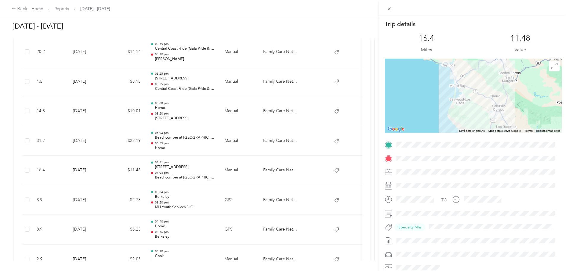
click at [226, 143] on div "Trip details This trip cannot be edited because it is either under review, appr…" at bounding box center [284, 135] width 568 height 271
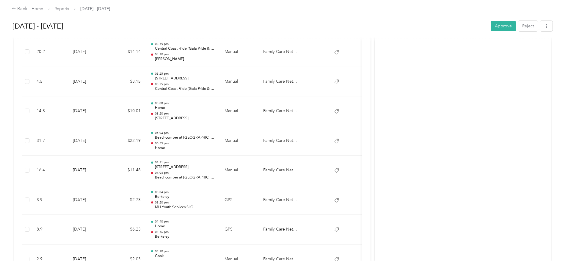
click at [215, 143] on p "05:55 pm" at bounding box center [185, 143] width 60 height 4
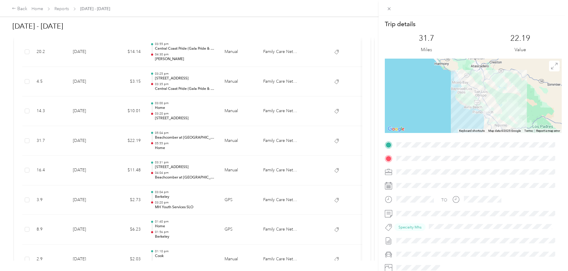
click at [226, 143] on div "Trip details This trip cannot be edited because it is either under review, appr…" at bounding box center [284, 135] width 568 height 271
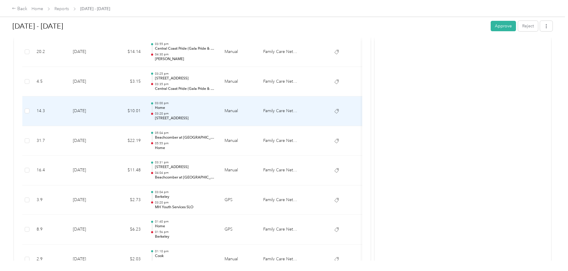
click at [215, 118] on p "[STREET_ADDRESS]" at bounding box center [185, 118] width 60 height 5
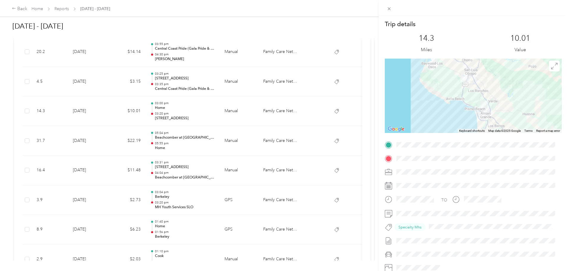
click at [227, 118] on div "Trip details This trip cannot be edited because it is either under review, appr…" at bounding box center [284, 135] width 568 height 271
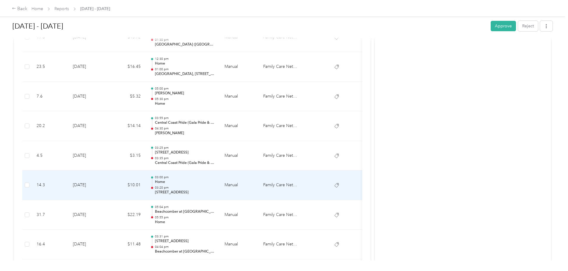
scroll to position [414, 0]
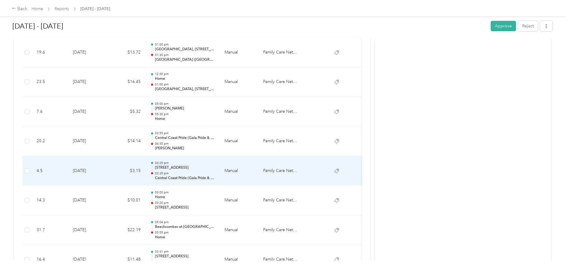
click at [215, 173] on p "03:35 pm" at bounding box center [185, 173] width 60 height 4
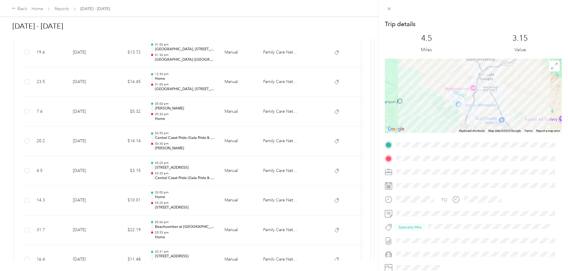
click at [232, 173] on div "Trip details This trip cannot be edited because it is either under review, appr…" at bounding box center [284, 135] width 568 height 271
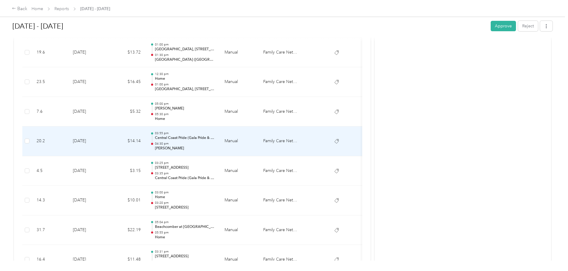
click at [215, 146] on p "[PERSON_NAME]" at bounding box center [185, 148] width 60 height 5
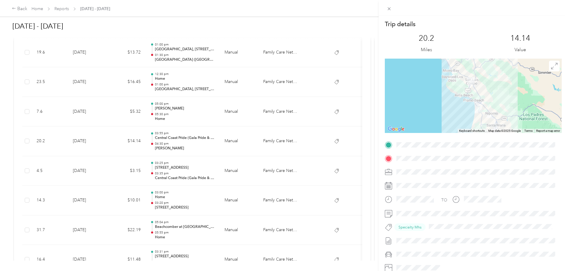
click at [236, 146] on div "Trip details This trip cannot be edited because it is either under review, appr…" at bounding box center [284, 135] width 568 height 271
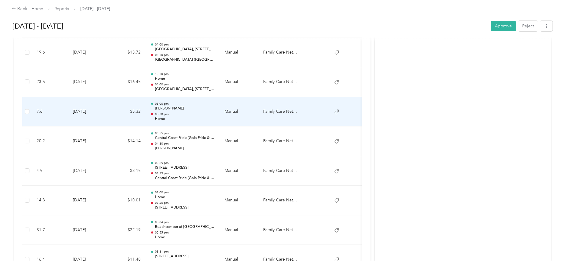
click at [215, 107] on p "[PERSON_NAME]" at bounding box center [185, 108] width 60 height 5
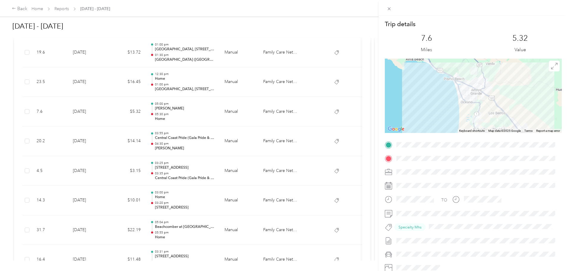
click at [236, 107] on div "Trip details This trip cannot be edited because it is either under review, appr…" at bounding box center [284, 135] width 568 height 271
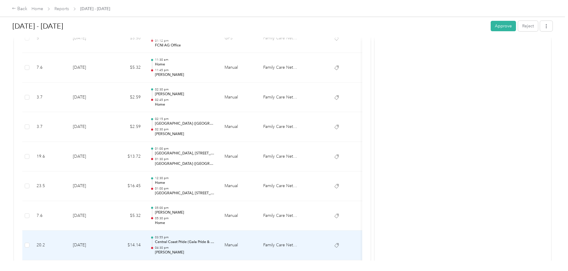
scroll to position [295, 0]
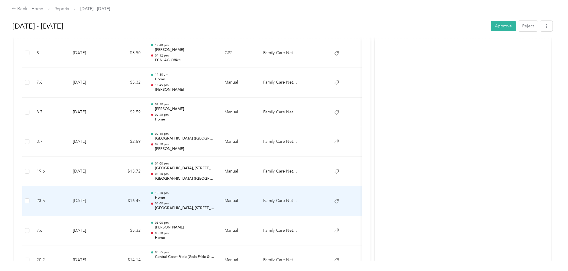
click at [215, 202] on p "01:00 pm" at bounding box center [185, 203] width 60 height 4
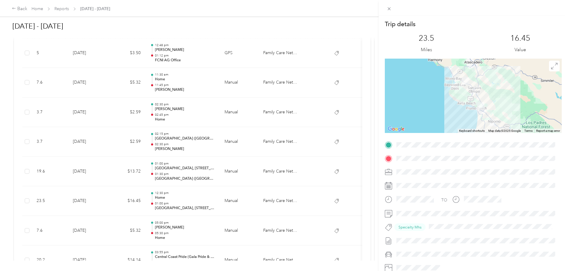
click at [236, 202] on div "Trip details This trip cannot be edited because it is either under review, appr…" at bounding box center [284, 135] width 568 height 271
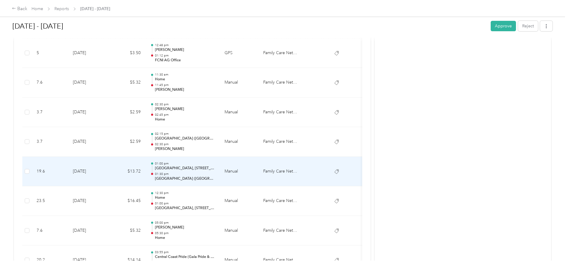
click at [215, 171] on div "01:00 pm [GEOGRAPHIC_DATA], [STREET_ADDRESS][PERSON_NAME] 01:30 pm [GEOGRAPHIC_…" at bounding box center [185, 171] width 60 height 20
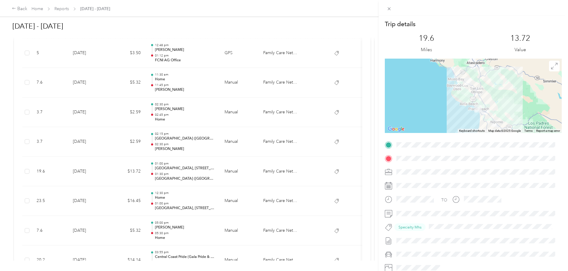
click at [240, 171] on div "Trip details This trip cannot be edited because it is either under review, appr…" at bounding box center [284, 135] width 568 height 271
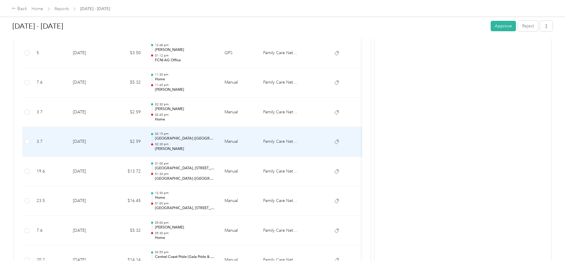
click at [215, 141] on p "[GEOGRAPHIC_DATA] ([GEOGRAPHIC_DATA] & Boardwalk), [STREET_ADDRESS][PERSON_NAME]" at bounding box center [185, 138] width 60 height 5
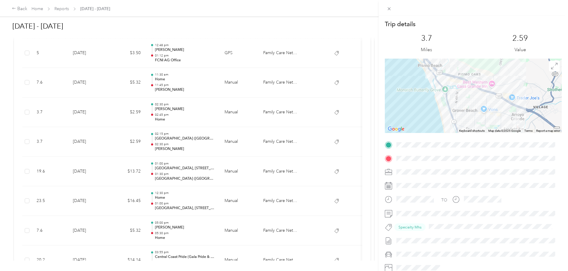
click at [240, 141] on div "Trip details This trip cannot be edited because it is either under review, appr…" at bounding box center [284, 135] width 568 height 271
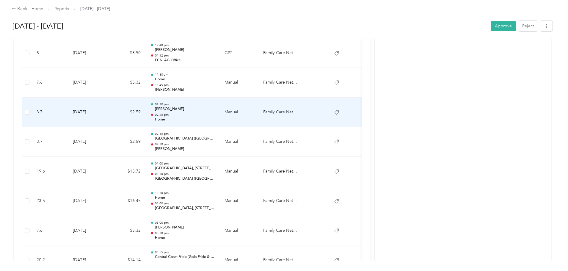
click at [215, 114] on p "02:45 pm" at bounding box center [185, 115] width 60 height 4
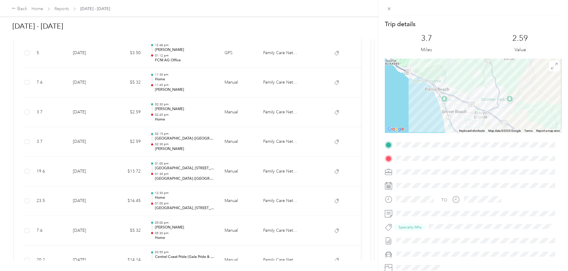
click at [239, 114] on div "Trip details This trip cannot be edited because it is either under review, appr…" at bounding box center [284, 135] width 568 height 271
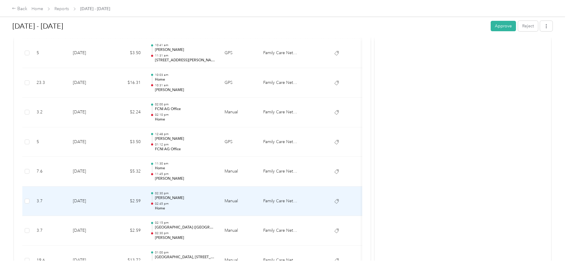
scroll to position [205, 0]
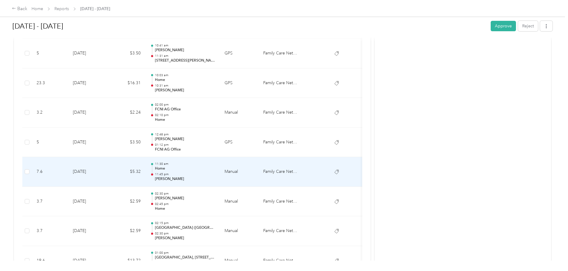
click at [215, 169] on p "Home" at bounding box center [185, 168] width 60 height 5
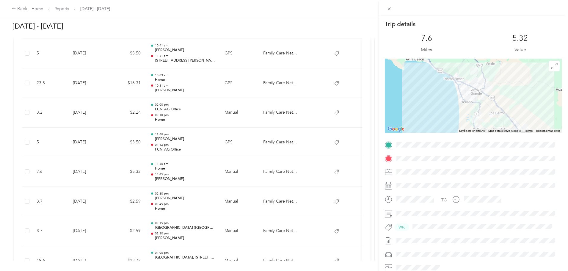
click at [234, 169] on div "Trip details This trip cannot be edited because it is either under review, appr…" at bounding box center [284, 135] width 568 height 271
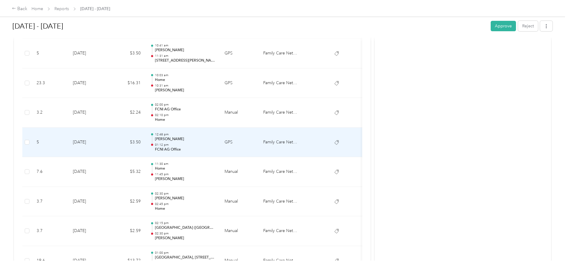
click at [215, 140] on p "[PERSON_NAME]" at bounding box center [185, 138] width 60 height 5
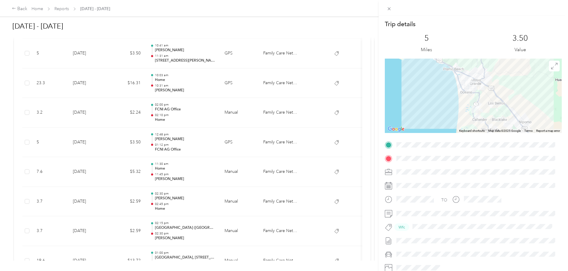
click at [234, 140] on div "Trip details This trip cannot be edited because it is either under review, appr…" at bounding box center [284, 135] width 568 height 271
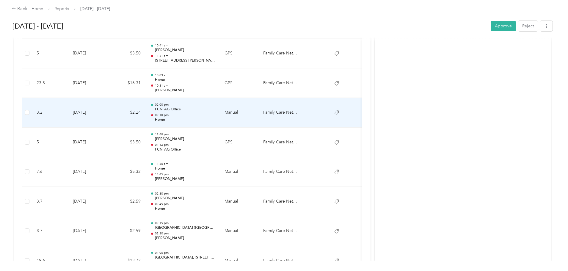
click at [215, 117] on p "02:10 pm" at bounding box center [185, 115] width 60 height 4
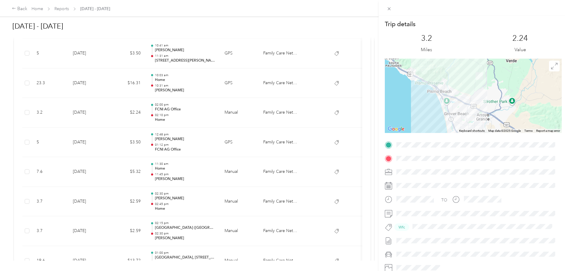
click at [233, 117] on div "Trip details This trip cannot be edited because it is either under review, appr…" at bounding box center [284, 135] width 568 height 271
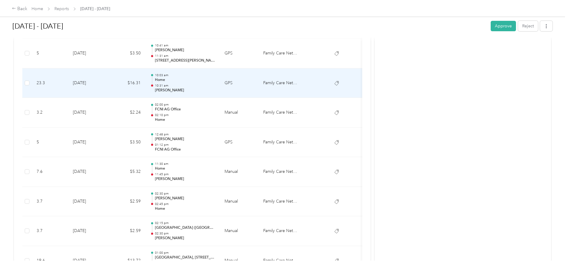
click at [215, 91] on p "[PERSON_NAME]" at bounding box center [185, 90] width 60 height 5
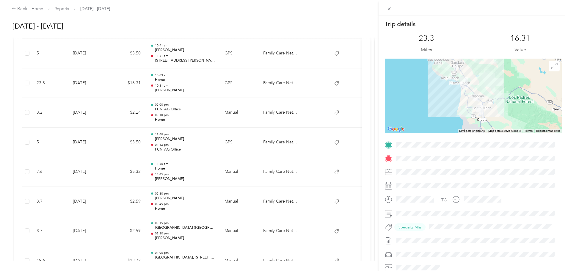
click at [241, 87] on div "Trip details This trip cannot be edited because it is either under review, appr…" at bounding box center [284, 135] width 568 height 271
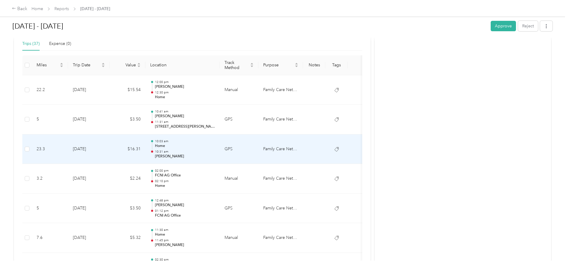
scroll to position [116, 0]
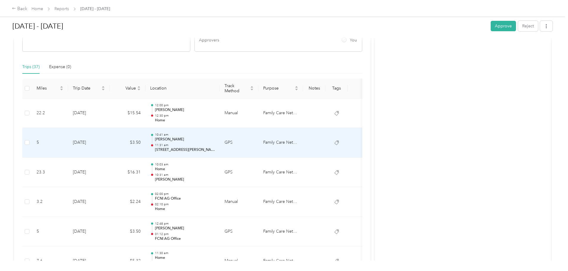
click at [215, 142] on p "[PERSON_NAME]" at bounding box center [185, 139] width 60 height 5
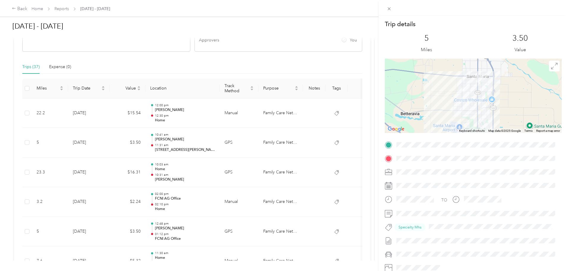
click at [235, 142] on div "Trip details This trip cannot be edited because it is either under review, appr…" at bounding box center [284, 135] width 568 height 271
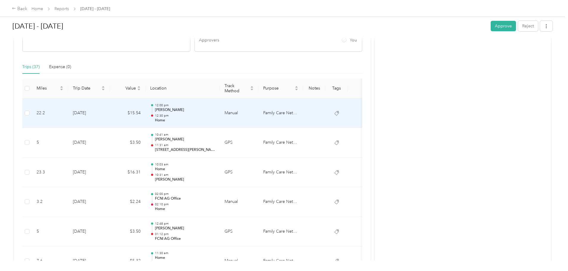
click at [215, 118] on p "Home" at bounding box center [185, 120] width 60 height 5
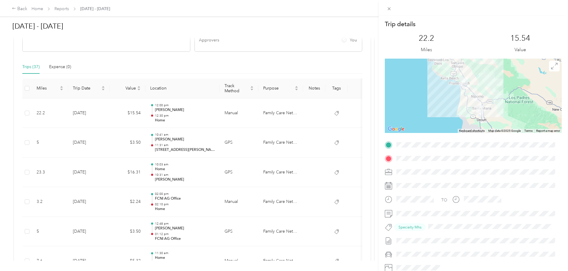
click at [230, 118] on div "Trip details This trip cannot be edited because it is either under review, appr…" at bounding box center [284, 135] width 568 height 271
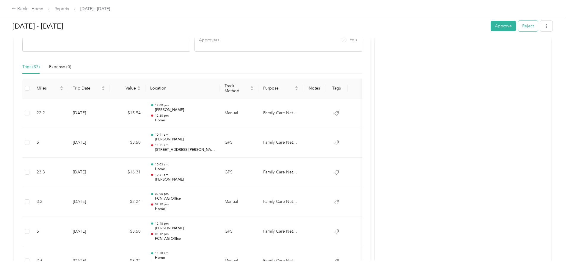
click at [518, 25] on button "Reject" at bounding box center [528, 26] width 20 height 10
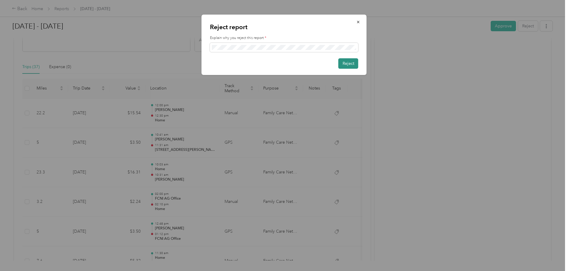
click at [347, 65] on button "Reject" at bounding box center [348, 63] width 20 height 10
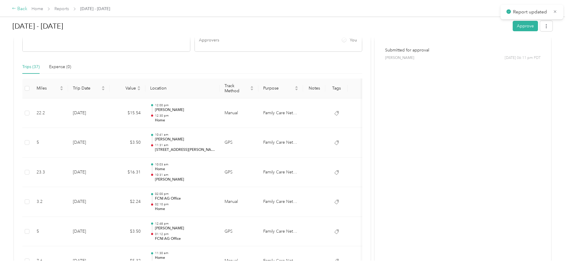
click at [27, 8] on div "Back" at bounding box center [19, 8] width 15 height 7
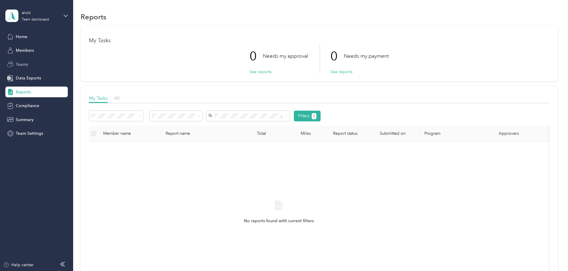
click at [29, 65] on div "Teams" at bounding box center [36, 64] width 62 height 11
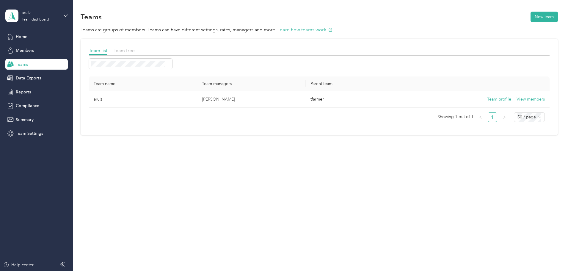
click at [25, 63] on span "Teams" at bounding box center [22, 64] width 12 height 6
click at [23, 91] on span "Reports" at bounding box center [23, 92] width 15 height 6
